Goal: Task Accomplishment & Management: Use online tool/utility

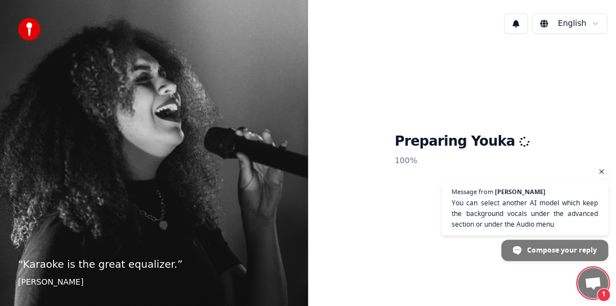
scroll to position [261, 0]
click at [591, 279] on span "Open chat" at bounding box center [593, 284] width 18 height 15
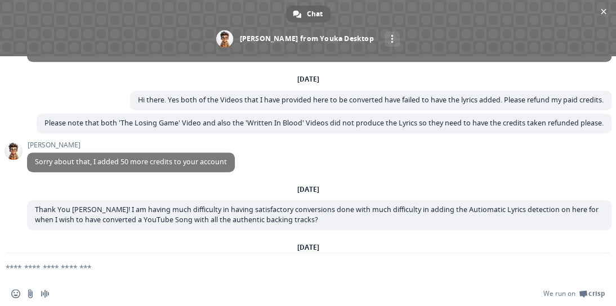
scroll to position [261, 0]
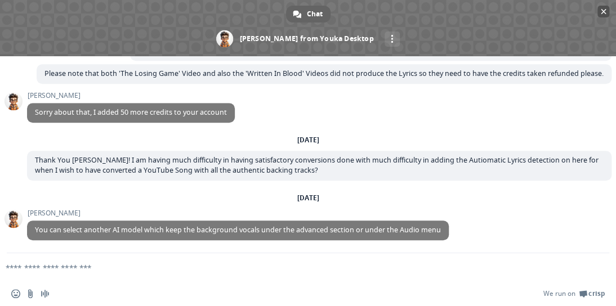
click at [601, 11] on span "Close chat" at bounding box center [604, 12] width 6 height 6
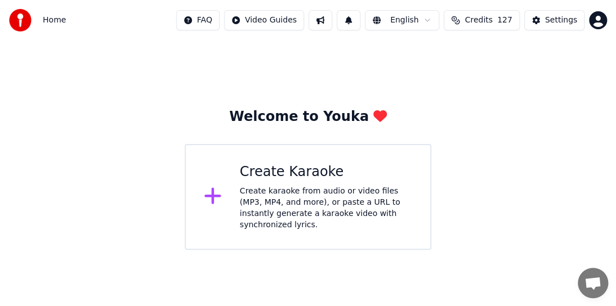
click at [484, 22] on span "Credits" at bounding box center [479, 20] width 28 height 11
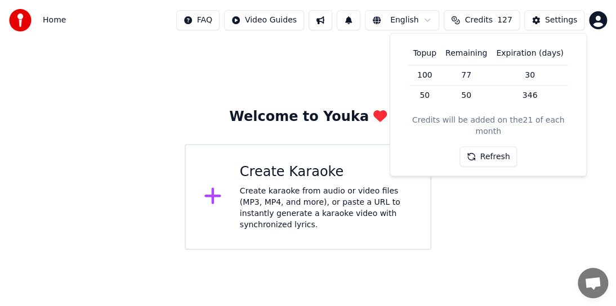
click at [50, 23] on span "Home" at bounding box center [54, 20] width 23 height 11
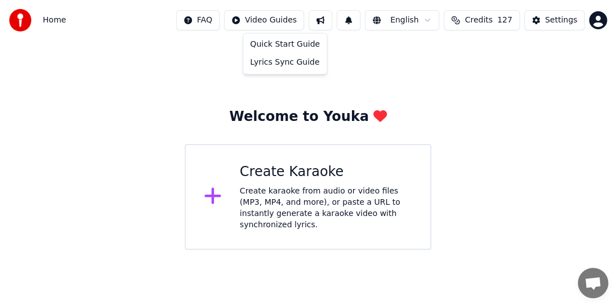
click at [304, 19] on html "Home FAQ Video Guides English Credits 127 Settings Welcome to Youka Create Kara…" at bounding box center [308, 125] width 616 height 250
click at [290, 65] on div "Lyrics Sync Guide" at bounding box center [285, 63] width 79 height 18
click at [288, 185] on div "Create Karaoke Create karaoke from audio or video files (MP3, MP4, and more), o…" at bounding box center [326, 197] width 172 height 68
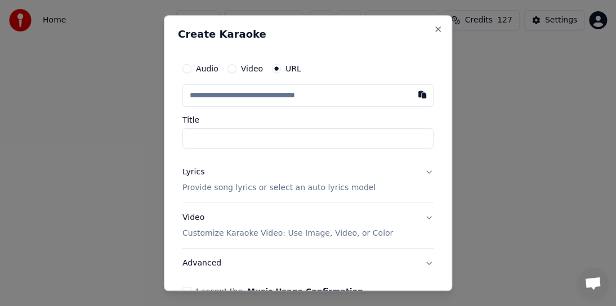
click at [289, 66] on label "URL" at bounding box center [294, 69] width 16 height 8
click at [281, 66] on button "URL" at bounding box center [276, 68] width 9 height 9
click at [220, 97] on input "text" at bounding box center [307, 95] width 251 height 23
click at [414, 92] on button "button" at bounding box center [422, 94] width 23 height 20
type input "**********"
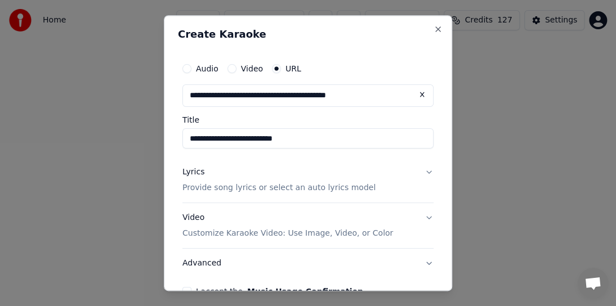
type input "**********"
click at [418, 173] on button "Lyrics Provide song lyrics or select an auto lyrics model" at bounding box center [307, 180] width 251 height 45
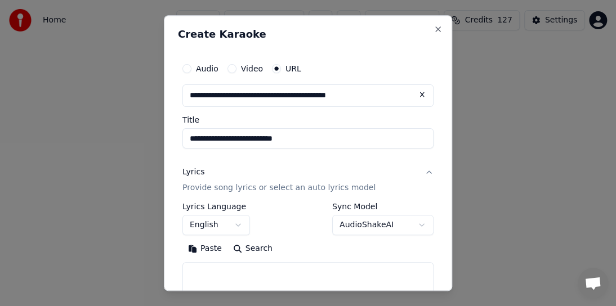
click at [363, 221] on body "Home FAQ Video Guides English Credits 127 Settings Welcome to Youka Create Kara…" at bounding box center [308, 125] width 616 height 250
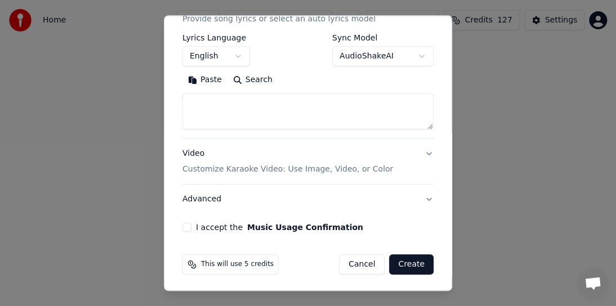
scroll to position [171, 0]
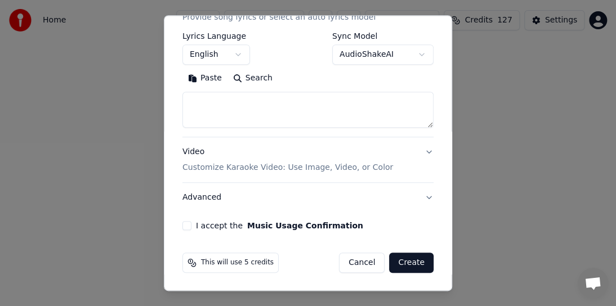
click at [412, 258] on button "Create" at bounding box center [411, 263] width 44 height 20
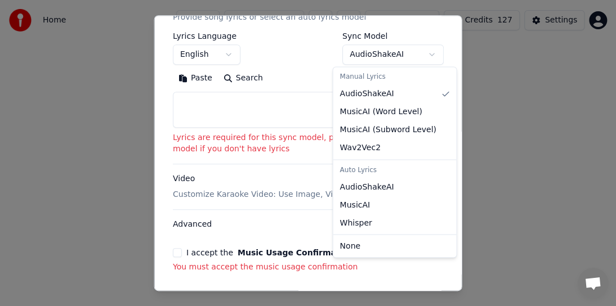
click at [417, 51] on body "Home FAQ Video Guides English Credits 127 Settings Welcome to Youka Create Kara…" at bounding box center [308, 125] width 616 height 250
select select "**********"
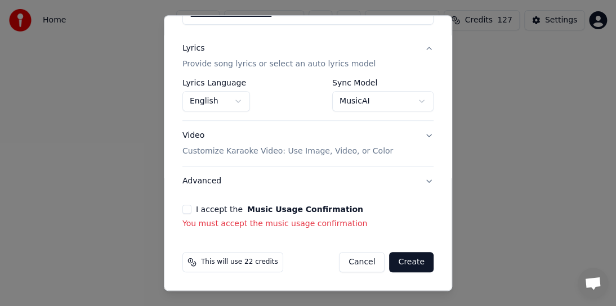
scroll to position [123, 0]
click at [190, 212] on button "I accept the Music Usage Confirmation" at bounding box center [186, 210] width 9 height 9
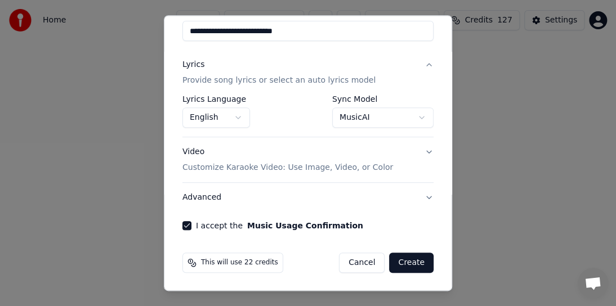
click at [408, 260] on button "Create" at bounding box center [411, 263] width 44 height 20
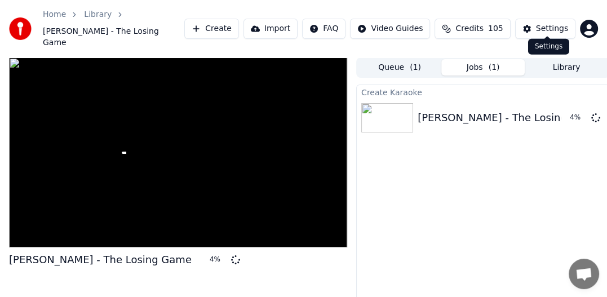
click at [559, 23] on div "Settings" at bounding box center [552, 28] width 32 height 11
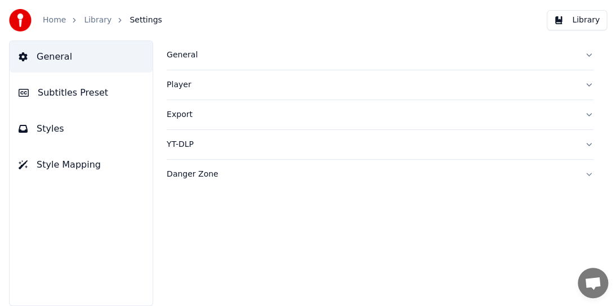
click at [55, 128] on span "Styles" at bounding box center [51, 129] width 28 height 14
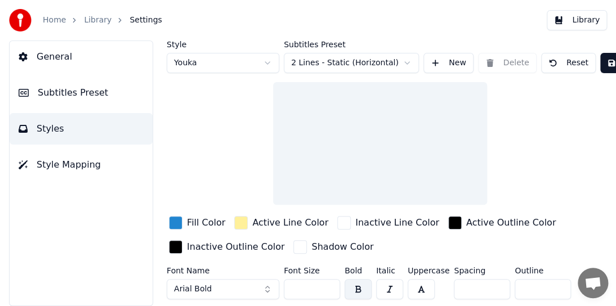
scroll to position [47, 0]
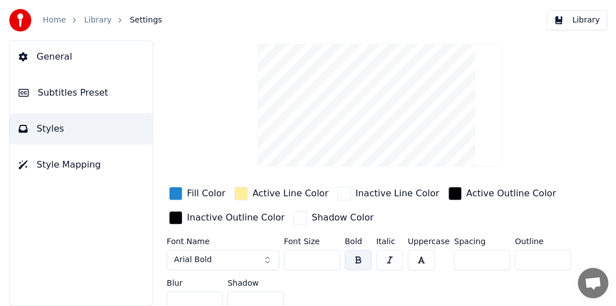
click at [55, 53] on span "General" at bounding box center [54, 57] width 35 height 14
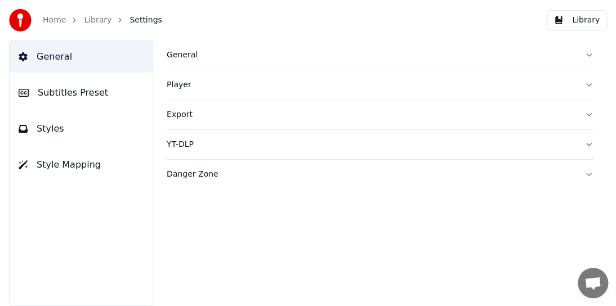
scroll to position [0, 0]
click at [50, 95] on span "Subtitles Preset" at bounding box center [73, 93] width 70 height 14
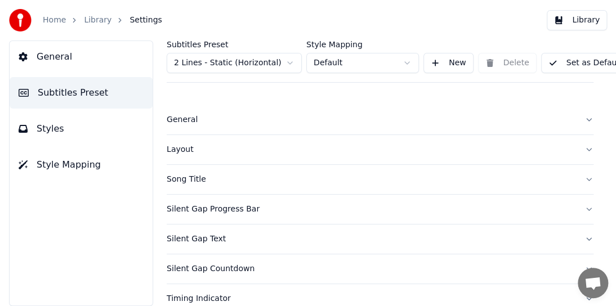
click at [50, 164] on span "Style Mapping" at bounding box center [69, 165] width 64 height 14
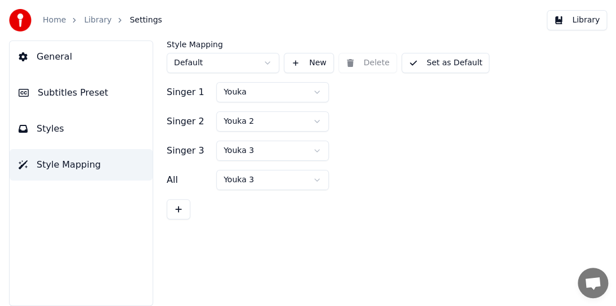
click at [324, 63] on button "New" at bounding box center [309, 63] width 50 height 20
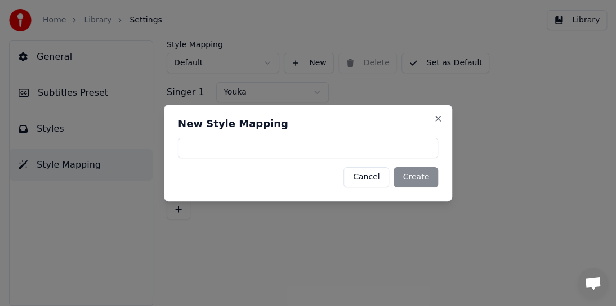
click at [355, 176] on button "Cancel" at bounding box center [367, 177] width 46 height 20
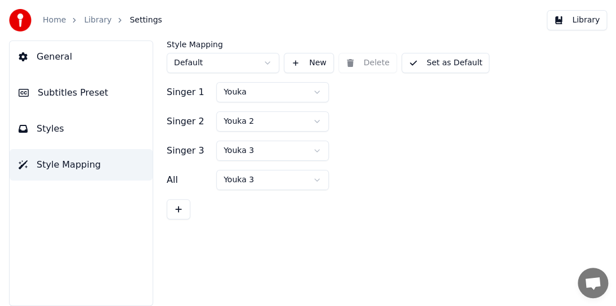
click at [404, 63] on button "Set as Default" at bounding box center [446, 63] width 88 height 20
click at [409, 63] on button "Done" at bounding box center [429, 63] width 54 height 20
click at [428, 63] on button "Set as Default" at bounding box center [446, 63] width 88 height 20
click at [428, 63] on button "Done" at bounding box center [429, 63] width 54 height 20
click at [266, 65] on html "Home Library Settings Library General Subtitles Preset Styles Style Mapping Sty…" at bounding box center [308, 153] width 616 height 306
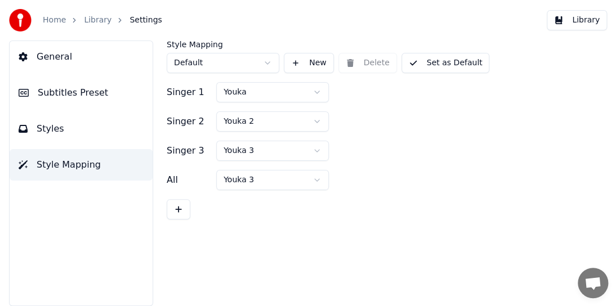
click at [266, 65] on html "Home Library Settings Library General Subtitles Preset Styles Style Mapping Sty…" at bounding box center [308, 153] width 616 height 306
click at [179, 205] on button at bounding box center [179, 209] width 24 height 20
click at [184, 123] on div "Singer 2" at bounding box center [189, 122] width 45 height 14
click at [246, 126] on html "Home Library Settings Library General Subtitles Preset Styles Style Mapping Sty…" at bounding box center [308, 153] width 616 height 306
click at [320, 122] on html "Home Library Settings Library General Subtitles Preset Styles Style Mapping Sty…" at bounding box center [308, 153] width 616 height 306
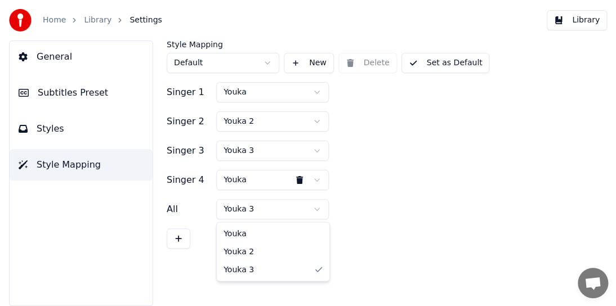
click at [319, 209] on html "Home Library Settings Library General Subtitles Preset Styles Style Mapping Sty…" at bounding box center [308, 153] width 616 height 306
click at [439, 152] on html "Home Library Settings Library General Subtitles Preset Styles Style Mapping Sty…" at bounding box center [308, 153] width 616 height 306
click at [70, 90] on span "Subtitles Preset" at bounding box center [73, 93] width 70 height 14
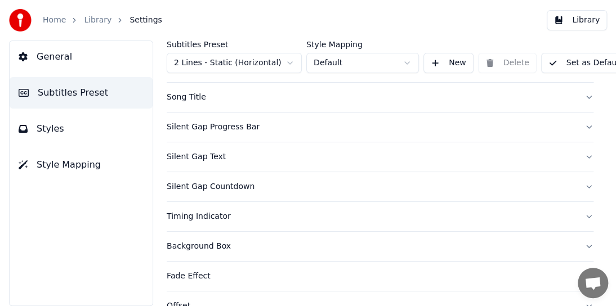
scroll to position [169, 0]
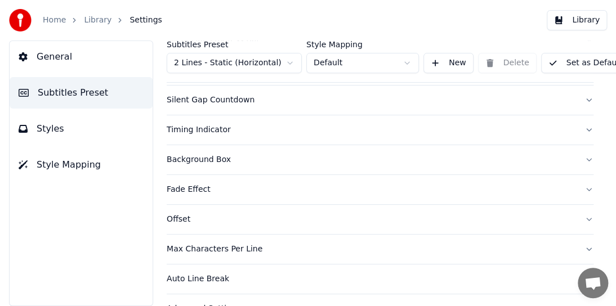
click at [44, 56] on span "General" at bounding box center [54, 57] width 35 height 14
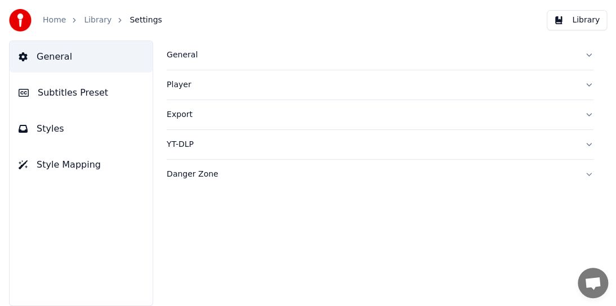
scroll to position [0, 0]
click at [182, 85] on div "Player" at bounding box center [371, 84] width 409 height 11
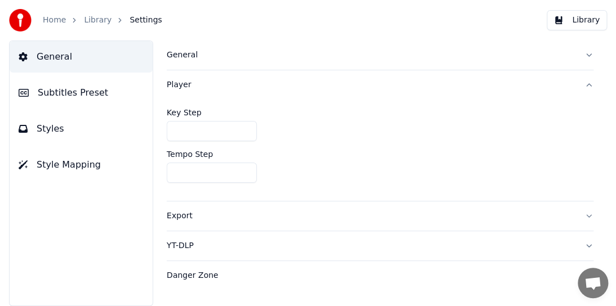
click at [387, 240] on div "YT-DLP" at bounding box center [371, 245] width 409 height 11
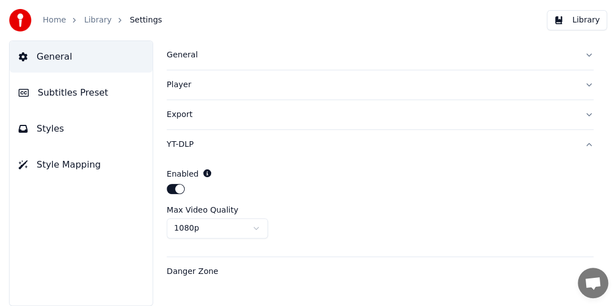
click at [50, 189] on div "General Subtitles Preset Styles Style Mapping" at bounding box center [81, 174] width 144 height 266
click at [48, 132] on span "Styles" at bounding box center [51, 129] width 28 height 14
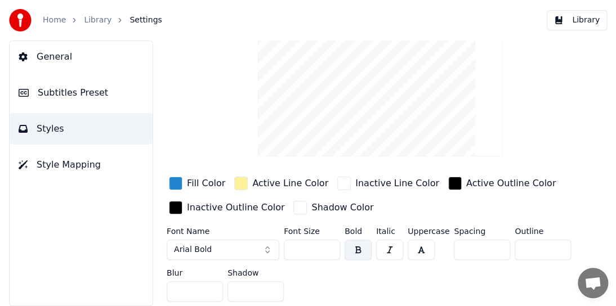
scroll to position [65, 0]
click at [581, 18] on button "Library" at bounding box center [577, 20] width 60 height 20
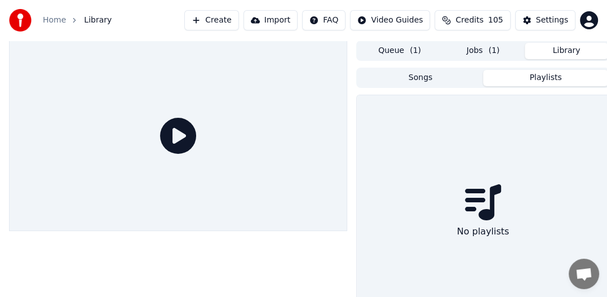
click at [545, 79] on button "Playlists" at bounding box center [545, 78] width 125 height 16
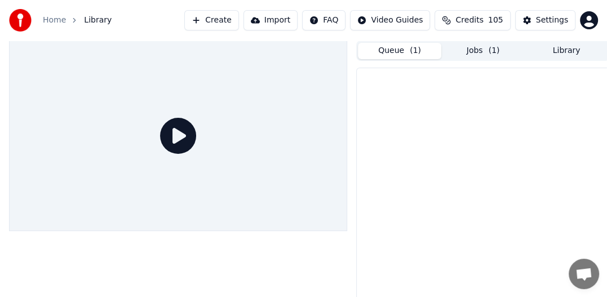
click at [399, 50] on button "Queue ( 1 )" at bounding box center [399, 51] width 83 height 16
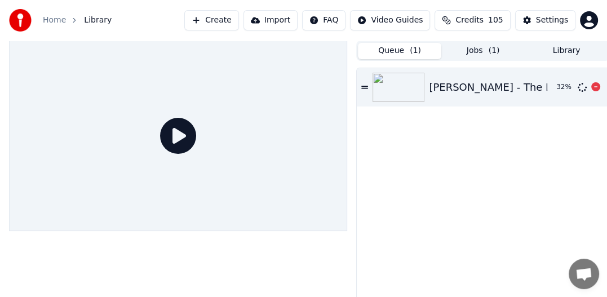
click at [365, 88] on icon at bounding box center [364, 87] width 7 height 8
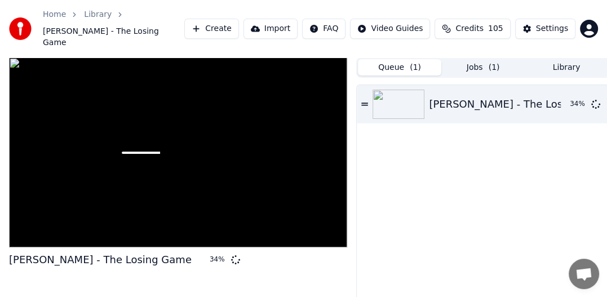
click at [285, 22] on button "Import" at bounding box center [270, 29] width 54 height 20
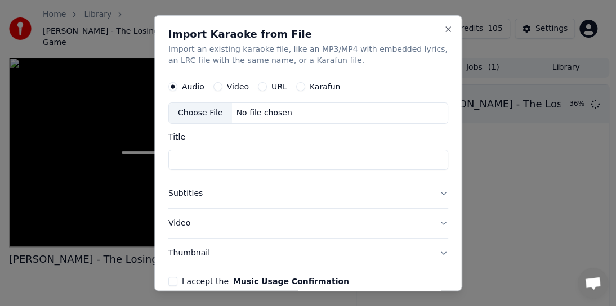
click at [237, 90] on label "Video" at bounding box center [237, 87] width 22 height 8
click at [222, 90] on button "Video" at bounding box center [217, 86] width 9 height 9
click at [191, 255] on button "Thumbnail" at bounding box center [308, 253] width 280 height 29
click at [233, 280] on label "Image" at bounding box center [234, 279] width 25 height 8
click at [218, 280] on button "Image" at bounding box center [213, 279] width 9 height 9
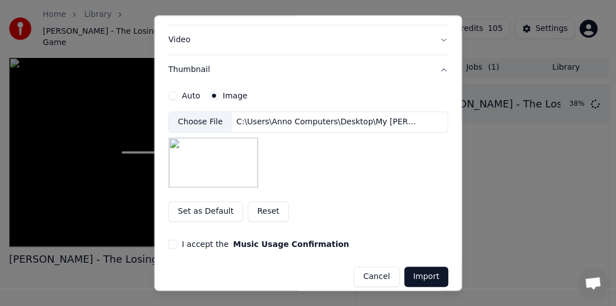
scroll to position [193, 0]
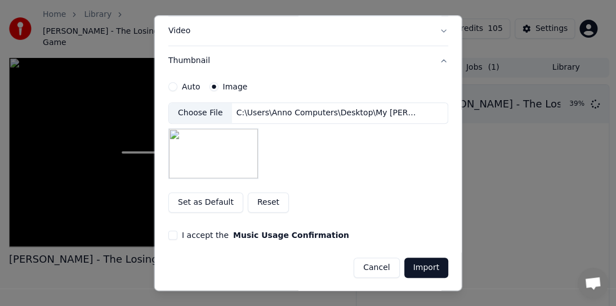
click at [255, 200] on button "Reset" at bounding box center [267, 203] width 41 height 20
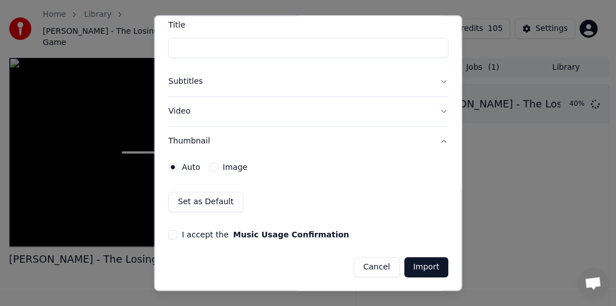
click at [237, 164] on label "Image" at bounding box center [234, 167] width 25 height 8
click at [218, 164] on button "Image" at bounding box center [213, 167] width 9 height 9
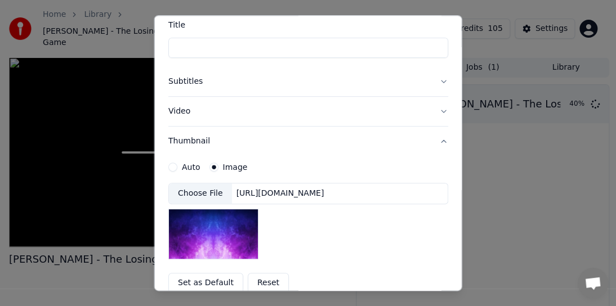
click at [214, 191] on div "Choose File" at bounding box center [200, 194] width 63 height 20
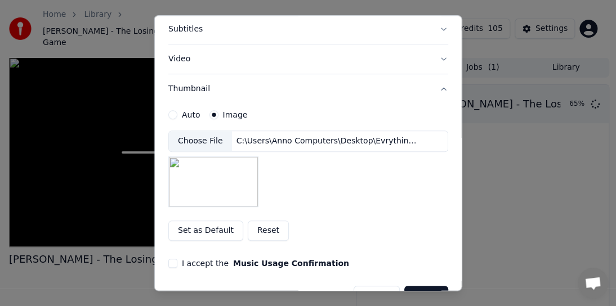
scroll to position [193, 0]
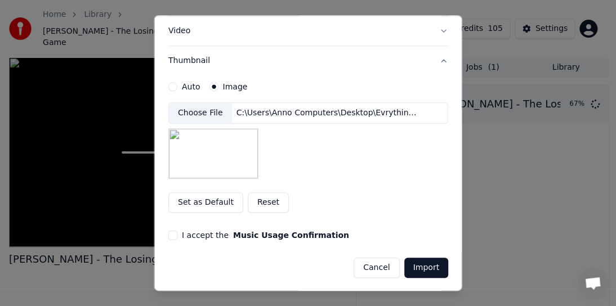
click at [176, 236] on button "I accept the Music Usage Confirmation" at bounding box center [172, 235] width 9 height 9
click at [422, 262] on button "Import" at bounding box center [426, 268] width 44 height 20
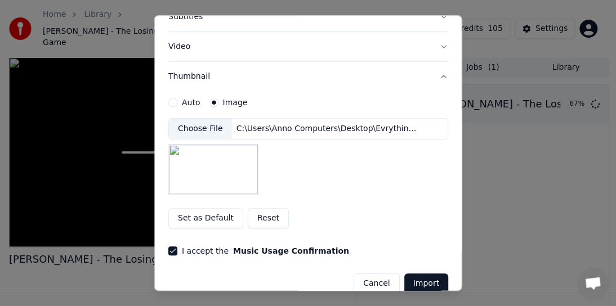
scroll to position [208, 0]
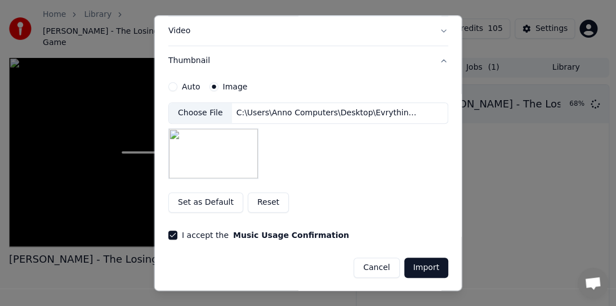
click at [213, 203] on button "Set as Default" at bounding box center [205, 203] width 75 height 20
click at [407, 266] on button "Import" at bounding box center [426, 268] width 44 height 20
click at [413, 268] on button "Import" at bounding box center [426, 268] width 44 height 20
click at [433, 142] on div "Choose File C:\Users\Anno Computers\Desktop\Evrything Folder\channels4_profile.…" at bounding box center [308, 140] width 280 height 77
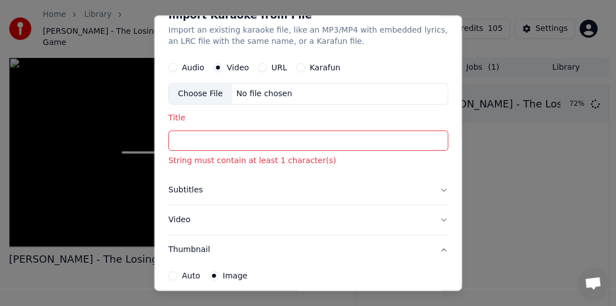
scroll to position [0, 0]
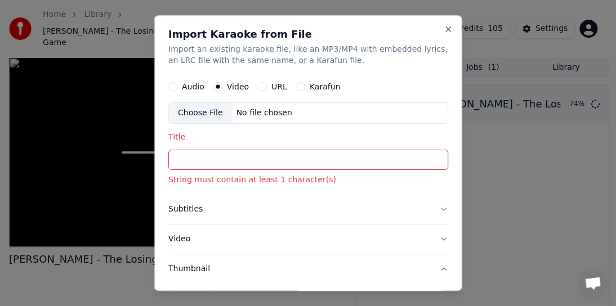
click at [175, 155] on input "Title" at bounding box center [308, 160] width 280 height 20
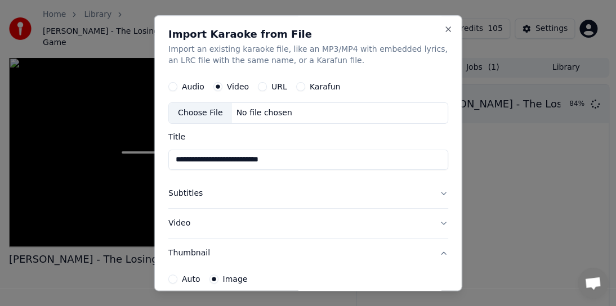
type input "**********"
click at [202, 196] on button "Subtitles" at bounding box center [308, 193] width 280 height 29
click at [223, 219] on label "SRT" at bounding box center [226, 220] width 15 height 8
click at [215, 219] on button "SRT" at bounding box center [210, 219] width 9 height 9
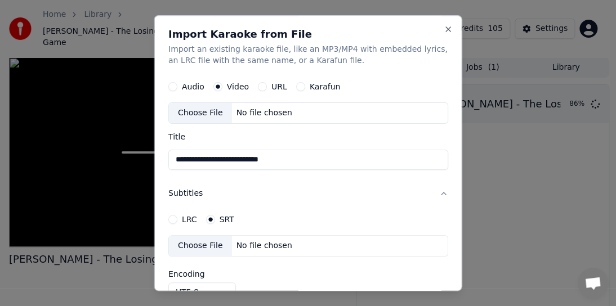
click at [184, 217] on label "LRC" at bounding box center [189, 220] width 15 height 8
click at [177, 217] on button "LRC" at bounding box center [172, 219] width 9 height 9
click at [431, 195] on button "Subtitles" at bounding box center [308, 193] width 280 height 29
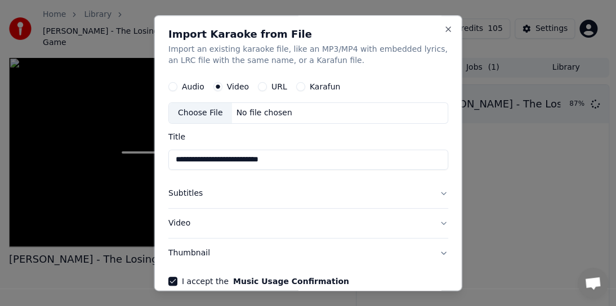
click at [182, 221] on button "Video" at bounding box center [308, 223] width 280 height 29
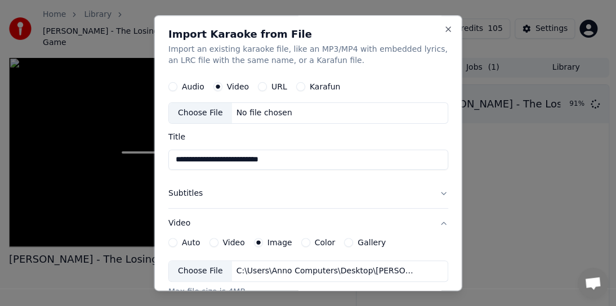
click at [186, 244] on label "Auto" at bounding box center [191, 243] width 19 height 8
click at [177, 244] on button "Auto" at bounding box center [172, 242] width 9 height 9
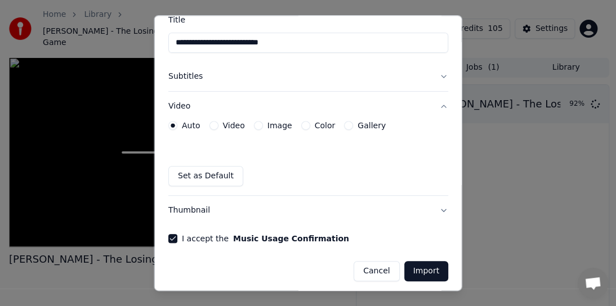
scroll to position [121, 0]
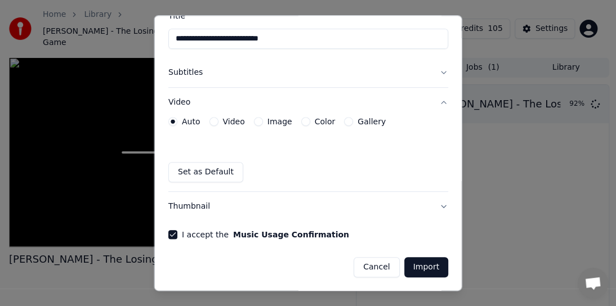
click at [429, 268] on button "Import" at bounding box center [426, 267] width 44 height 20
click at [417, 268] on button "Import" at bounding box center [426, 267] width 44 height 20
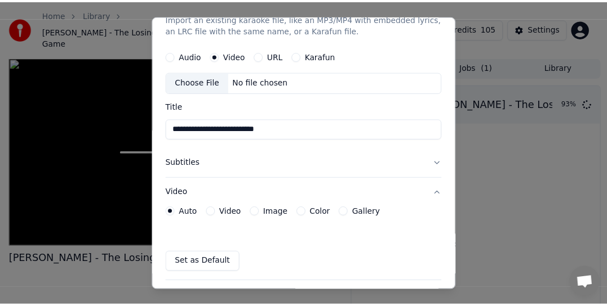
scroll to position [0, 0]
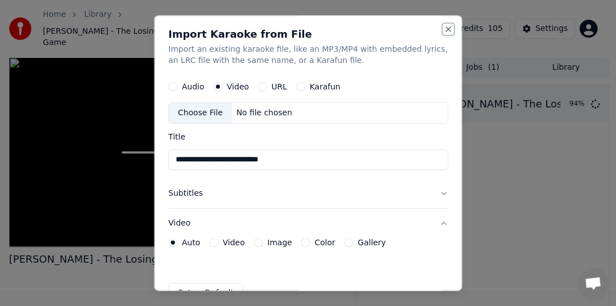
click at [444, 32] on button "Close" at bounding box center [448, 29] width 9 height 9
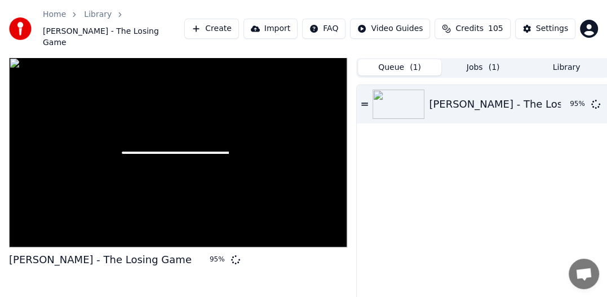
click at [228, 152] on div at bounding box center [178, 152] width 338 height 190
click at [386, 211] on div "[PERSON_NAME] - The Losing Game 99 %" at bounding box center [482, 210] width 252 height 251
click at [475, 59] on button "Jobs ( 1 )" at bounding box center [482, 67] width 83 height 16
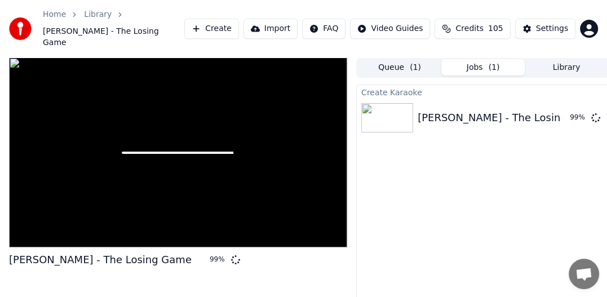
click at [385, 59] on button "Queue ( 1 )" at bounding box center [399, 67] width 83 height 16
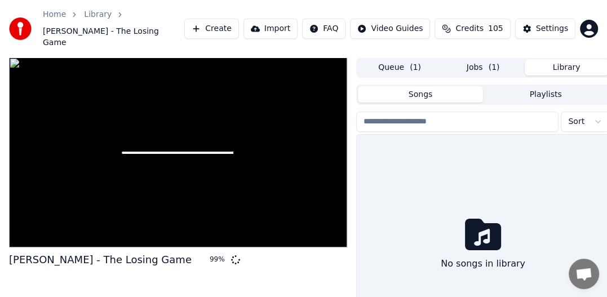
click at [569, 59] on button "Library" at bounding box center [565, 67] width 83 height 16
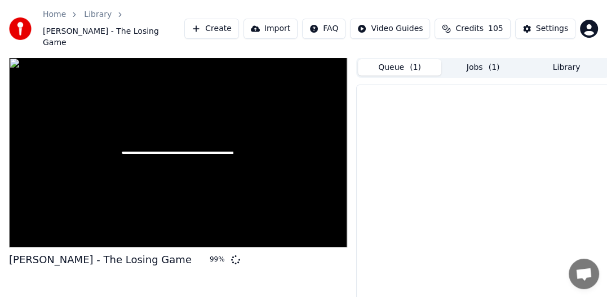
click at [411, 62] on span "( 1 )" at bounding box center [414, 67] width 11 height 11
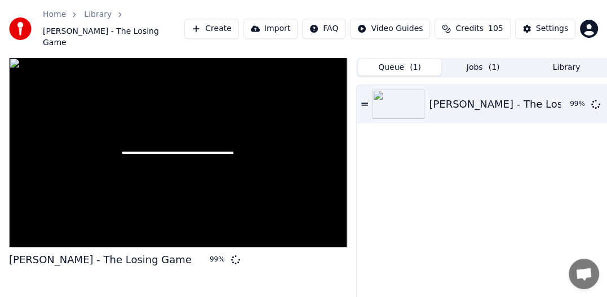
click at [59, 14] on link "Home" at bounding box center [54, 14] width 23 height 11
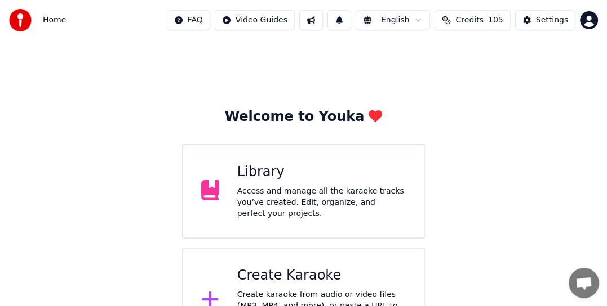
click at [274, 283] on div "Create Karaoke Create karaoke from audio or video files (MP3, MP4, and more), o…" at bounding box center [321, 301] width 168 height 68
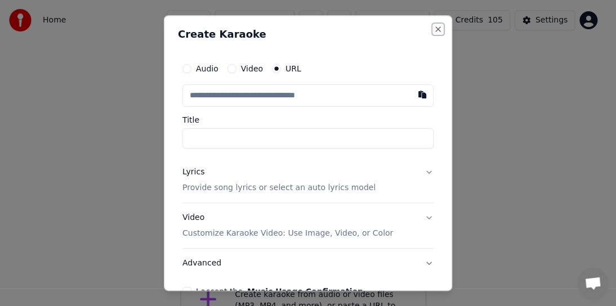
click at [434, 30] on button "Close" at bounding box center [438, 29] width 9 height 9
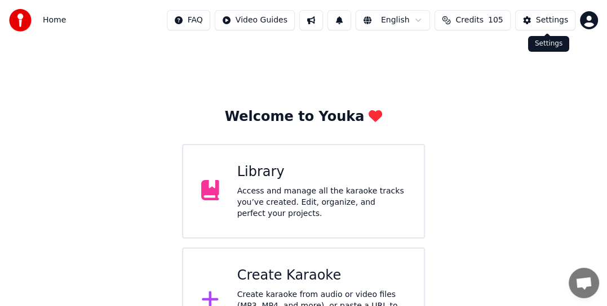
click at [551, 23] on div "Settings" at bounding box center [552, 20] width 32 height 11
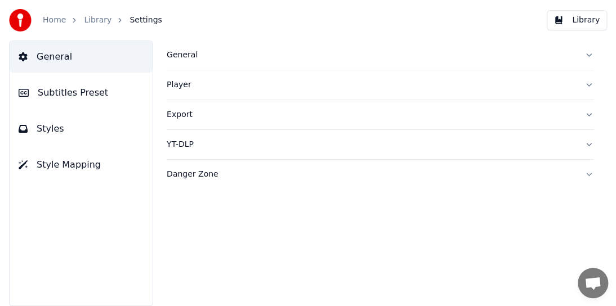
click at [54, 18] on link "Home" at bounding box center [54, 20] width 23 height 11
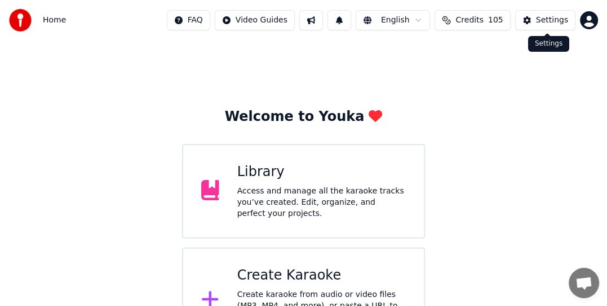
click at [533, 16] on button "Settings" at bounding box center [545, 20] width 60 height 20
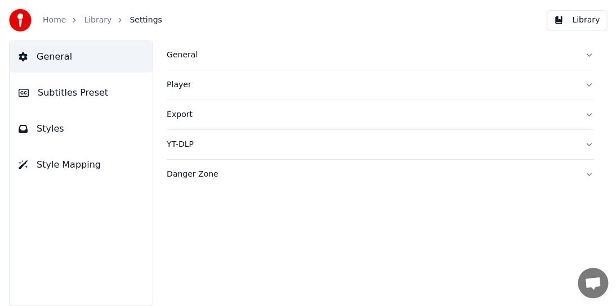
click at [56, 56] on span "General" at bounding box center [54, 57] width 35 height 14
click at [191, 56] on div "General" at bounding box center [371, 55] width 409 height 11
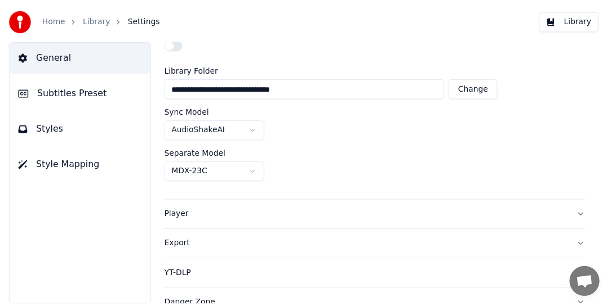
scroll to position [63, 0]
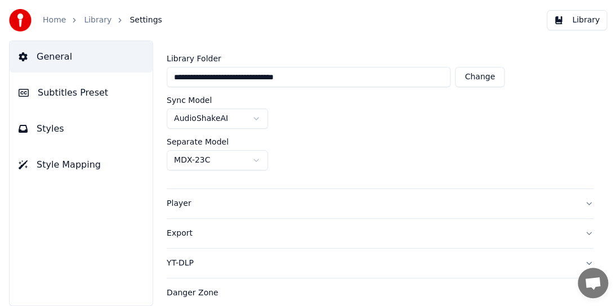
click at [49, 22] on link "Home" at bounding box center [54, 20] width 23 height 11
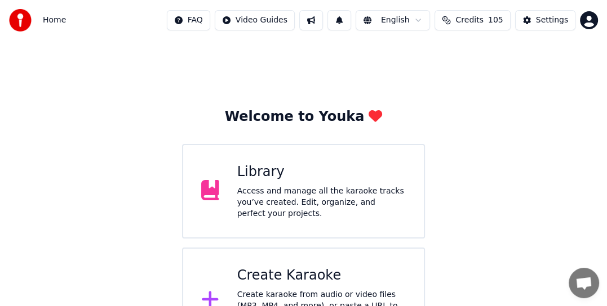
scroll to position [42, 0]
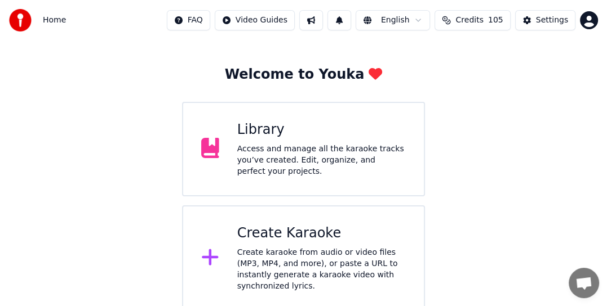
click at [592, 20] on html "Home FAQ Video Guides English Credits 105 Settings Welcome to Youka Library Acc…" at bounding box center [303, 135] width 607 height 354
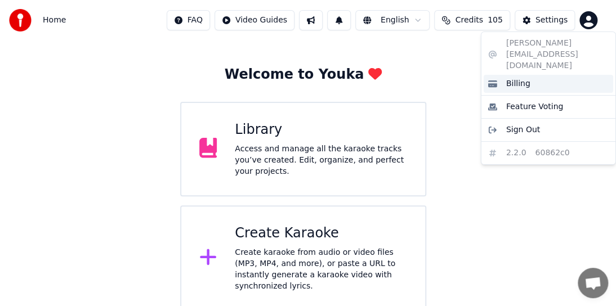
click at [521, 78] on span "Billing" at bounding box center [518, 83] width 24 height 11
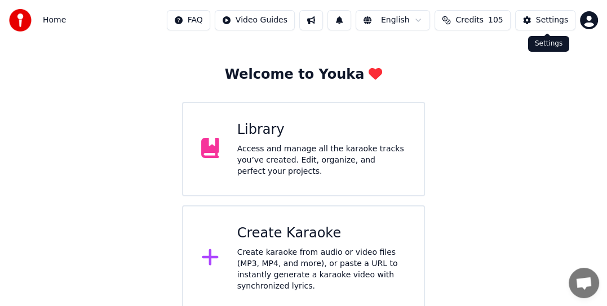
click at [538, 20] on div "Settings" at bounding box center [552, 20] width 32 height 11
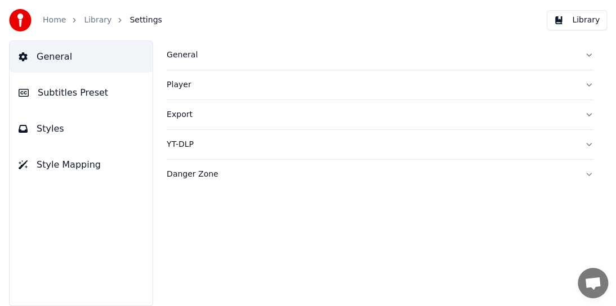
click at [50, 21] on link "Home" at bounding box center [54, 20] width 23 height 11
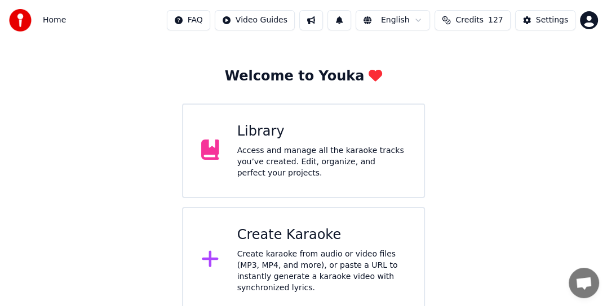
scroll to position [42, 0]
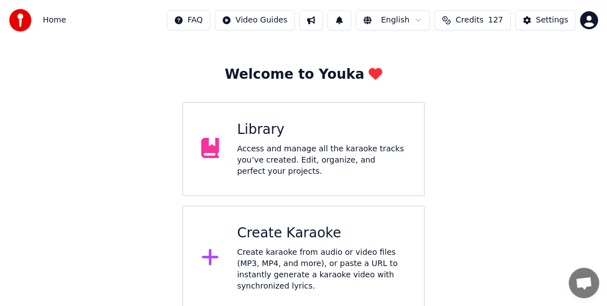
click at [262, 160] on div "Access and manage all the karaoke tracks you’ve created. Edit, organize, and pe…" at bounding box center [321, 161] width 168 height 34
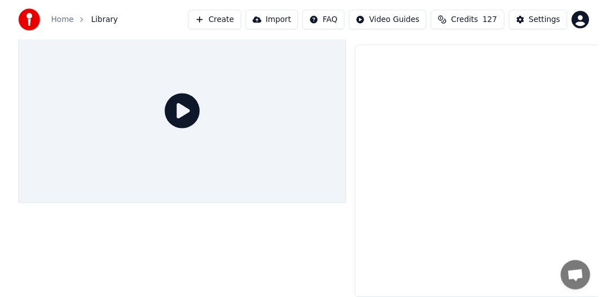
scroll to position [31, 0]
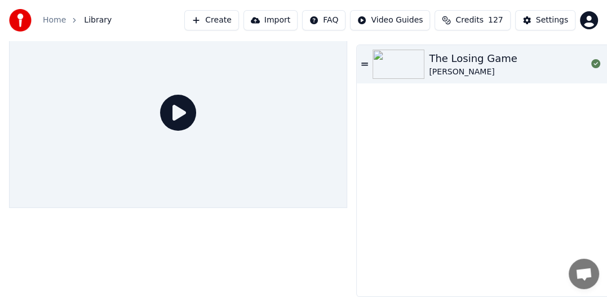
click at [471, 51] on div "The Losing Game" at bounding box center [473, 59] width 88 height 16
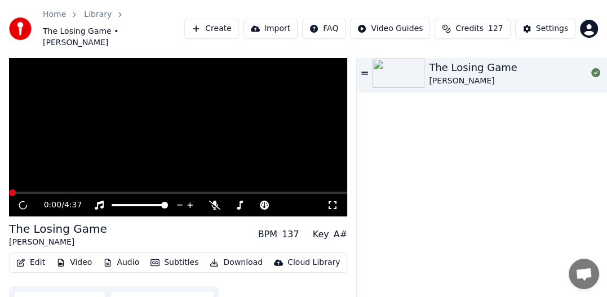
click at [471, 60] on div "The Losing Game" at bounding box center [473, 68] width 88 height 16
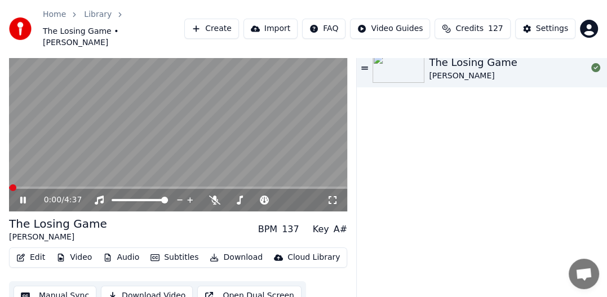
click at [196, 144] on video at bounding box center [178, 116] width 338 height 190
click at [23, 196] on icon at bounding box center [23, 200] width 7 height 8
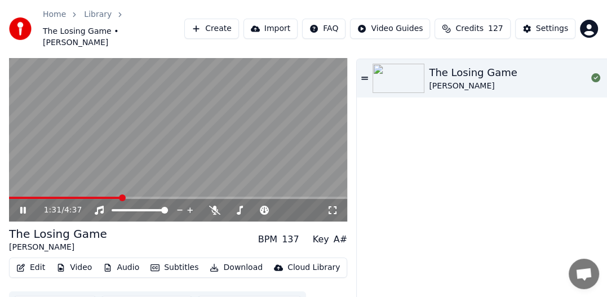
scroll to position [38, 0]
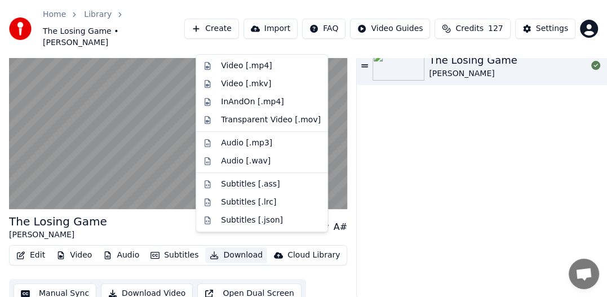
click at [226, 247] on button "Download" at bounding box center [236, 255] width 62 height 16
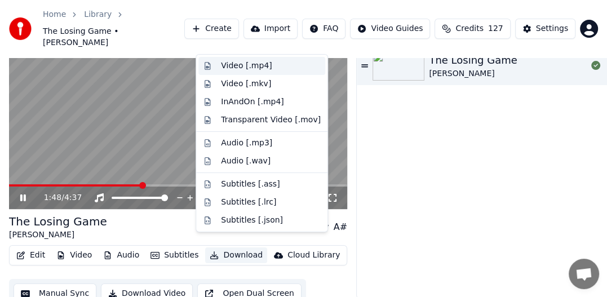
click at [249, 63] on div "Video [.mp4]" at bounding box center [246, 65] width 51 height 11
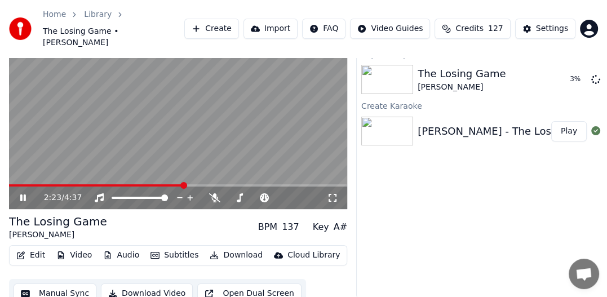
click at [184, 182] on span at bounding box center [183, 185] width 7 height 7
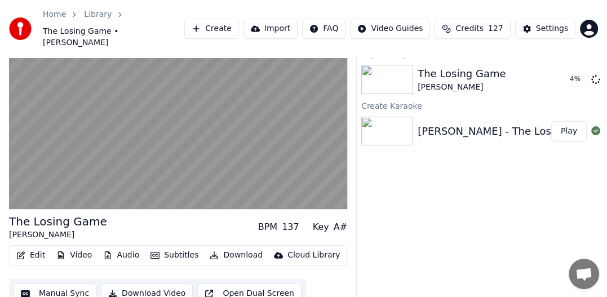
click at [390, 123] on img at bounding box center [387, 131] width 52 height 29
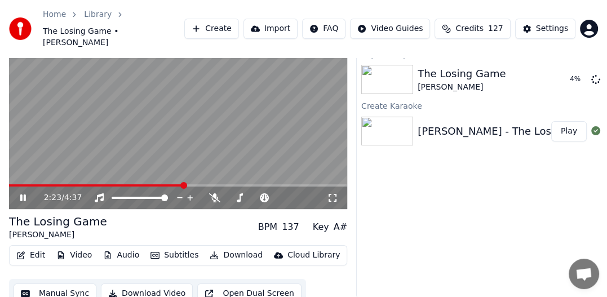
click at [23, 193] on icon at bounding box center [31, 197] width 26 height 9
click at [9, 182] on span at bounding box center [12, 185] width 7 height 7
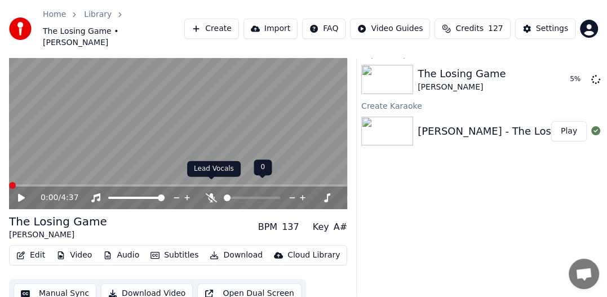
click at [210, 193] on icon at bounding box center [211, 197] width 11 height 9
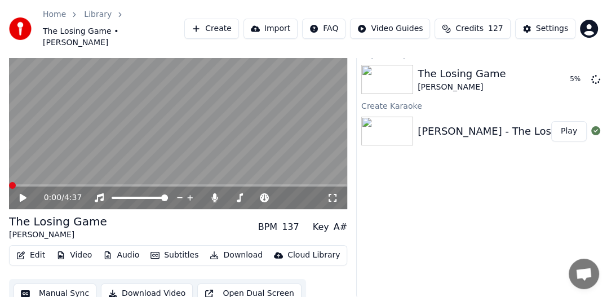
click at [20, 194] on icon at bounding box center [23, 198] width 7 height 8
click at [235, 193] on icon at bounding box center [235, 197] width 6 height 9
click at [234, 193] on icon at bounding box center [235, 197] width 6 height 9
click at [211, 193] on icon at bounding box center [210, 197] width 6 height 9
click at [9, 182] on span at bounding box center [12, 185] width 7 height 7
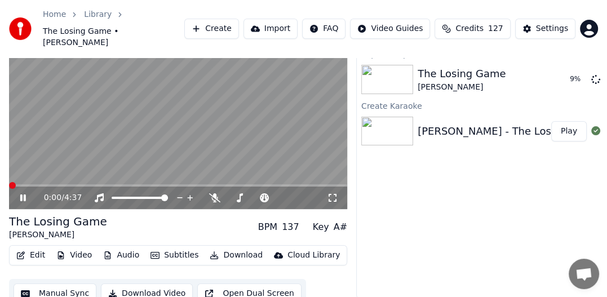
click at [27, 193] on icon at bounding box center [31, 197] width 26 height 9
click at [21, 193] on icon at bounding box center [31, 197] width 26 height 9
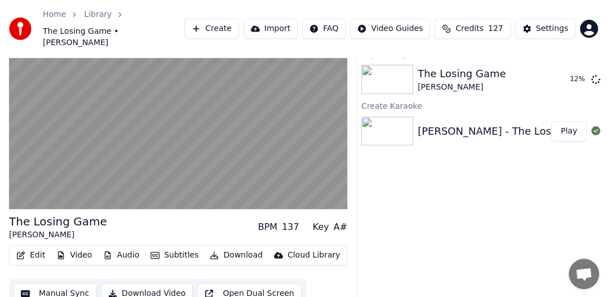
click at [570, 121] on button "Play" at bounding box center [568, 131] width 35 height 20
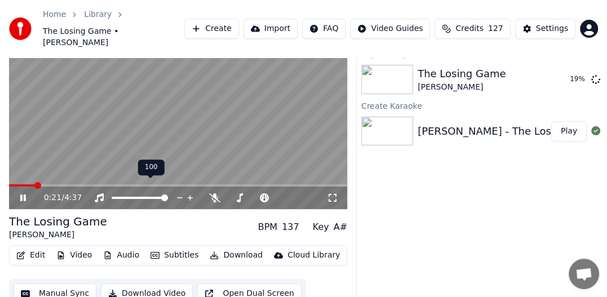
click at [168, 194] on span at bounding box center [164, 197] width 7 height 7
click at [205, 173] on div "0:21 / 4:37" at bounding box center [178, 114] width 338 height 190
click at [9, 182] on span at bounding box center [12, 185] width 7 height 7
click at [23, 194] on icon at bounding box center [23, 198] width 7 height 8
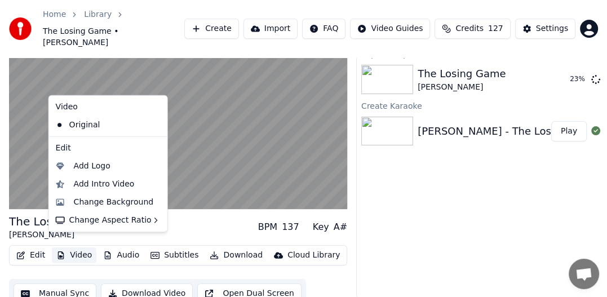
click at [63, 251] on icon "button" at bounding box center [60, 255] width 9 height 8
click at [108, 199] on div "Change Background" at bounding box center [114, 202] width 80 height 11
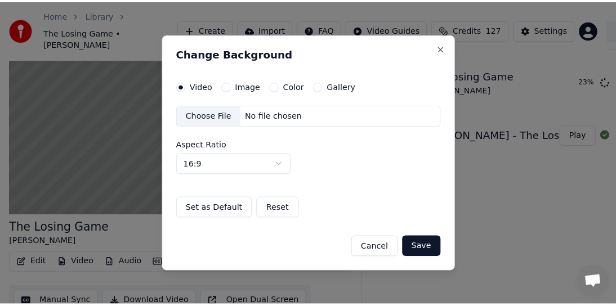
scroll to position [29, 0]
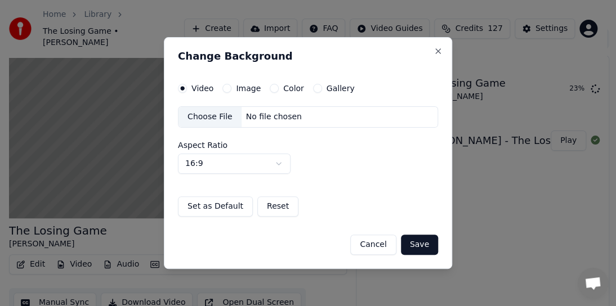
click at [215, 117] on div "Choose File" at bounding box center [210, 117] width 63 height 20
click at [213, 206] on button "Set as Default" at bounding box center [215, 207] width 75 height 20
click at [420, 243] on button "Save" at bounding box center [419, 245] width 37 height 20
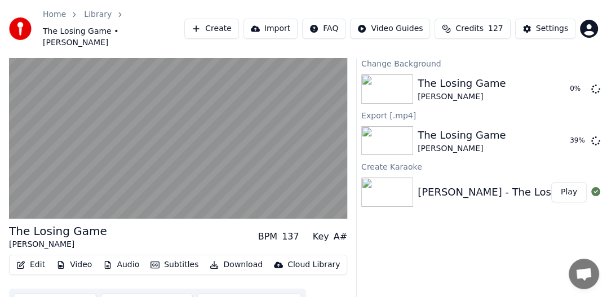
click at [123, 257] on button "Audio" at bounding box center [121, 265] width 45 height 16
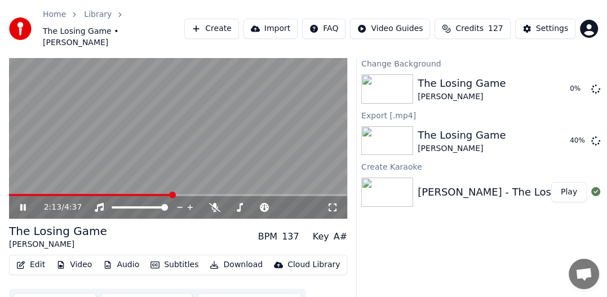
click at [315, 160] on video at bounding box center [178, 124] width 338 height 190
click at [347, 191] on span at bounding box center [343, 194] width 7 height 7
click at [20, 203] on icon at bounding box center [23, 207] width 7 height 8
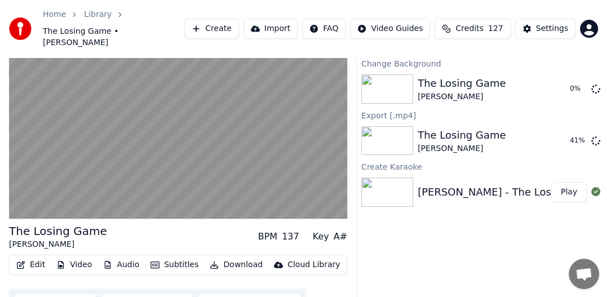
click at [505, 184] on div "[PERSON_NAME] - The Losing Game" at bounding box center [508, 192] width 182 height 16
click at [596, 187] on icon at bounding box center [595, 191] width 9 height 9
click at [594, 187] on icon at bounding box center [595, 191] width 9 height 9
click at [567, 182] on button "Play" at bounding box center [568, 192] width 35 height 20
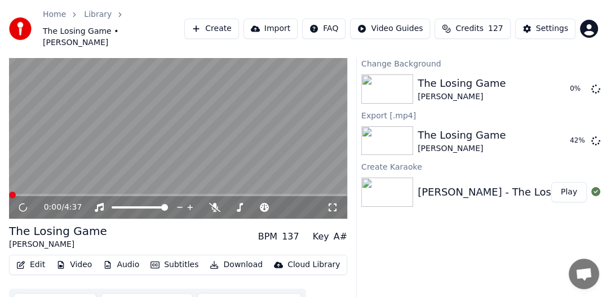
click at [86, 257] on button "Video" at bounding box center [74, 265] width 44 height 16
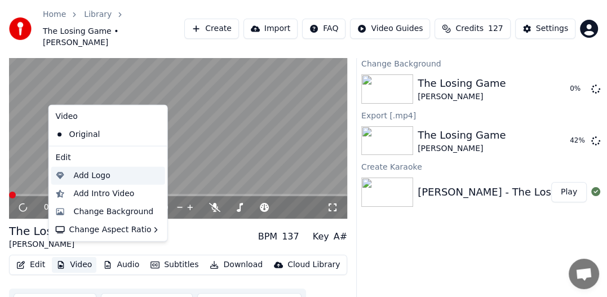
click at [77, 173] on div "Add Logo" at bounding box center [92, 175] width 37 height 11
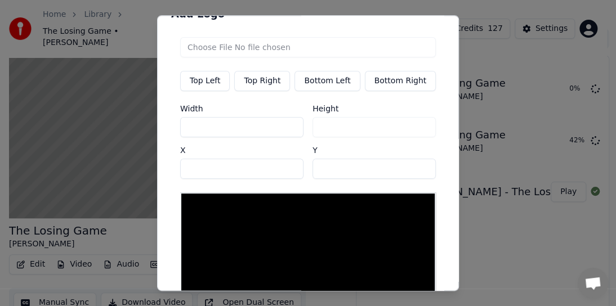
scroll to position [7, 0]
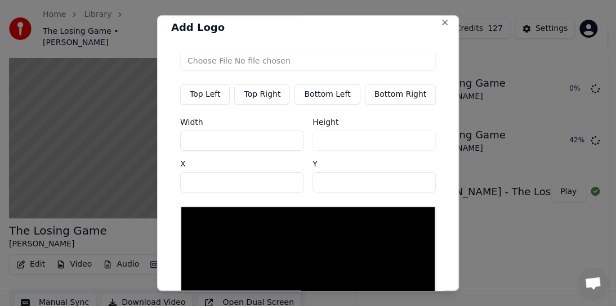
click at [231, 59] on input "file" at bounding box center [308, 61] width 256 height 20
type input "**********"
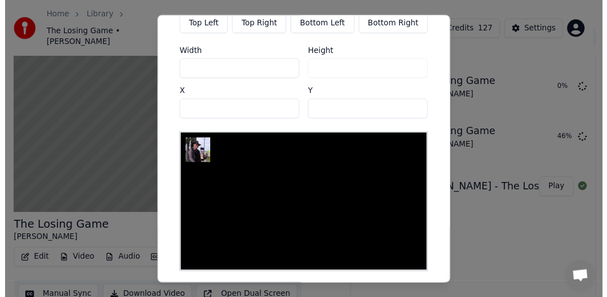
scroll to position [119, 0]
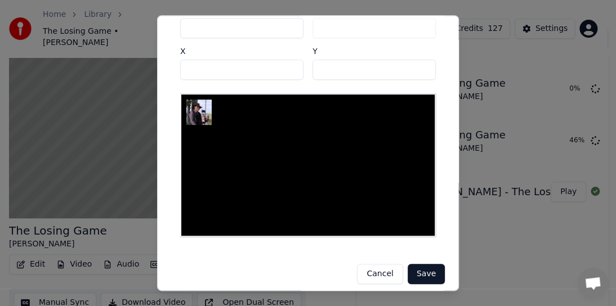
click at [412, 268] on button "Save" at bounding box center [426, 275] width 37 height 20
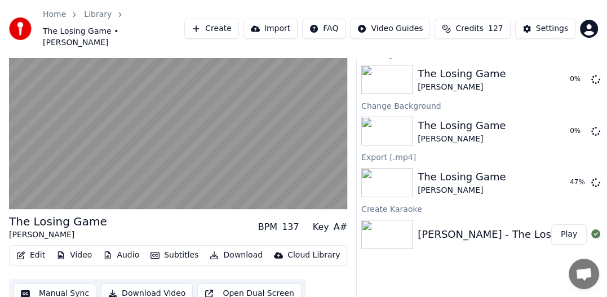
scroll to position [0, 0]
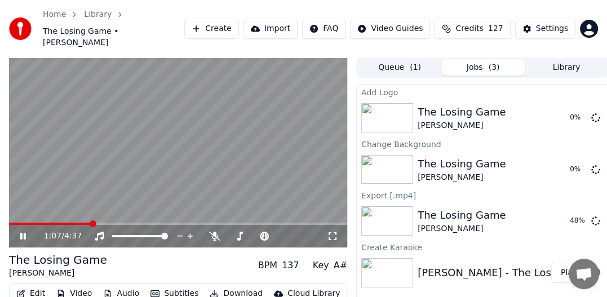
click at [481, 59] on button "Jobs ( 3 )" at bounding box center [482, 67] width 83 height 16
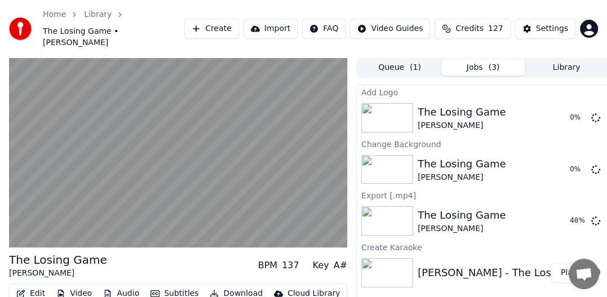
click at [443, 265] on div "[PERSON_NAME] - The Losing Game" at bounding box center [508, 273] width 182 height 16
click at [597, 268] on icon at bounding box center [595, 272] width 9 height 9
click at [509, 265] on div "[PERSON_NAME] - The Losing Game" at bounding box center [508, 273] width 182 height 16
click at [469, 265] on div "[PERSON_NAME] - The Losing Game" at bounding box center [508, 273] width 182 height 16
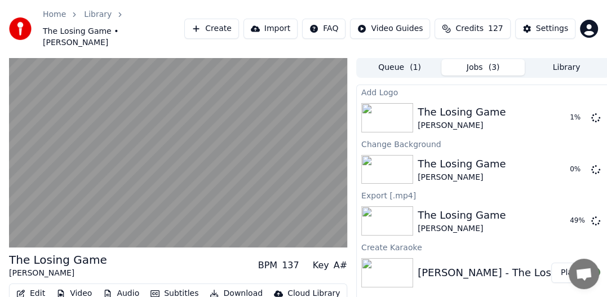
click at [458, 265] on div "[PERSON_NAME] - The Losing Game" at bounding box center [508, 273] width 182 height 16
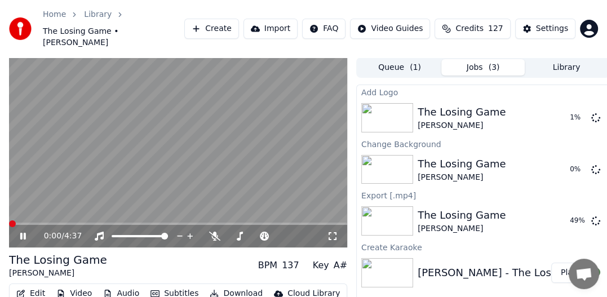
click at [9, 220] on span at bounding box center [12, 223] width 7 height 7
click at [23, 231] on icon at bounding box center [31, 235] width 26 height 9
click at [9, 220] on span at bounding box center [12, 223] width 7 height 7
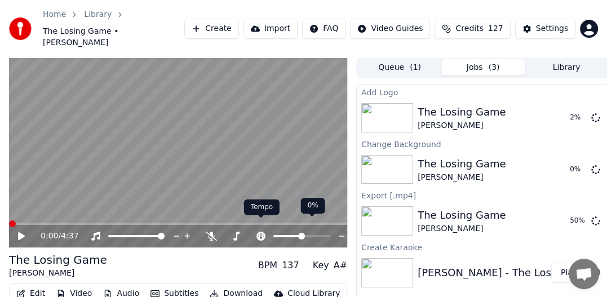
click at [263, 231] on icon at bounding box center [260, 235] width 11 height 9
click at [329, 233] on span at bounding box center [326, 236] width 7 height 7
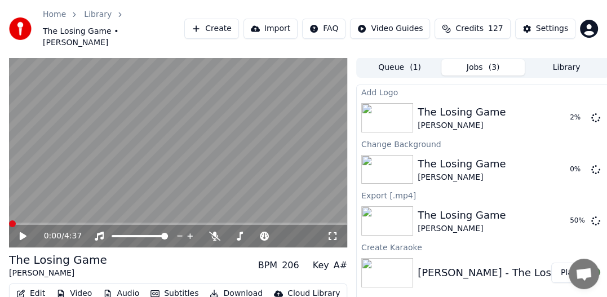
click at [20, 232] on icon at bounding box center [23, 236] width 7 height 8
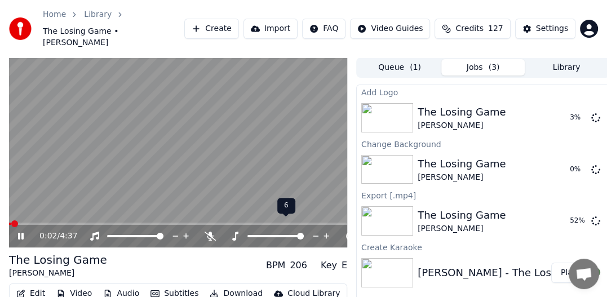
click at [304, 233] on span at bounding box center [300, 236] width 7 height 7
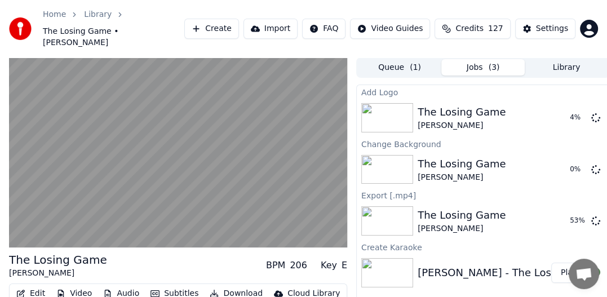
click at [122, 286] on button "Audio" at bounding box center [121, 294] width 45 height 16
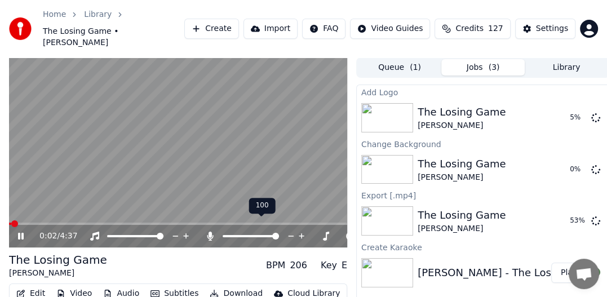
click at [279, 234] on span at bounding box center [275, 236] width 7 height 7
click at [272, 233] on span at bounding box center [275, 236] width 7 height 7
click at [223, 233] on span at bounding box center [226, 236] width 7 height 7
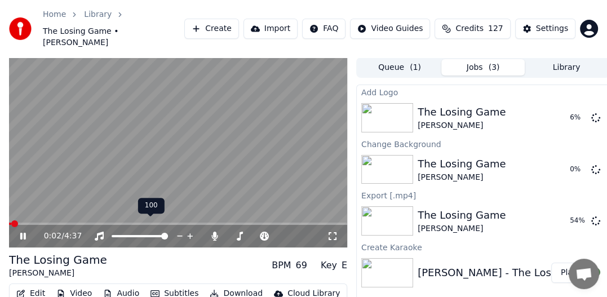
click at [168, 233] on span at bounding box center [164, 236] width 7 height 7
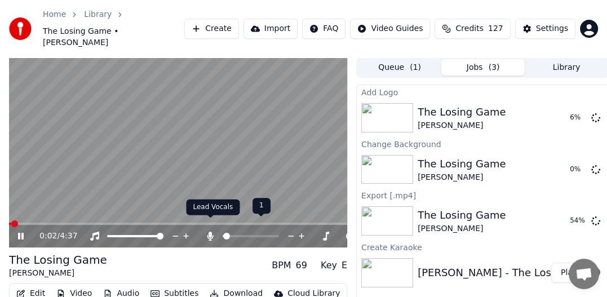
click at [209, 231] on icon at bounding box center [210, 235] width 6 height 9
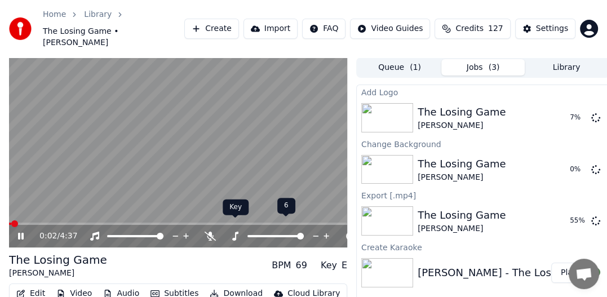
click at [234, 231] on icon at bounding box center [234, 235] width 11 height 9
click at [234, 231] on icon at bounding box center [235, 235] width 6 height 9
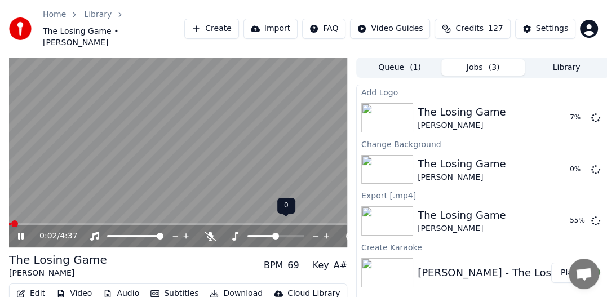
click at [234, 231] on icon at bounding box center [235, 235] width 6 height 9
click at [237, 231] on icon at bounding box center [234, 235] width 11 height 9
click at [243, 230] on div at bounding box center [285, 235] width 91 height 11
click at [247, 233] on span at bounding box center [250, 236] width 7 height 7
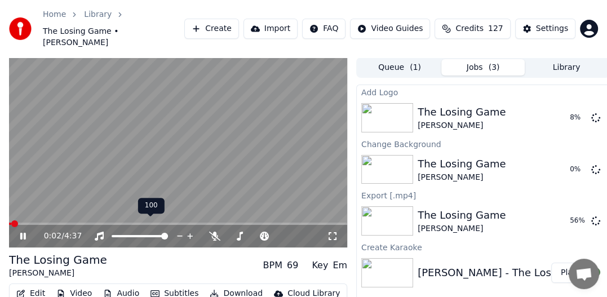
click at [179, 230] on icon at bounding box center [180, 235] width 11 height 11
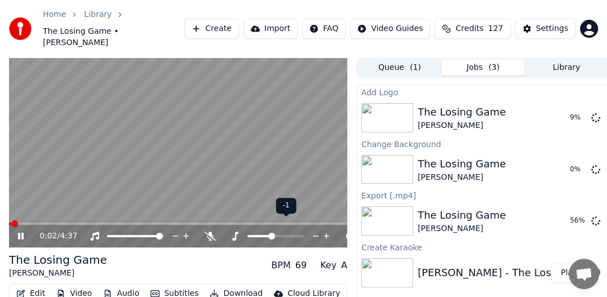
click at [270, 233] on span at bounding box center [271, 236] width 7 height 7
click at [273, 233] on span at bounding box center [271, 236] width 7 height 7
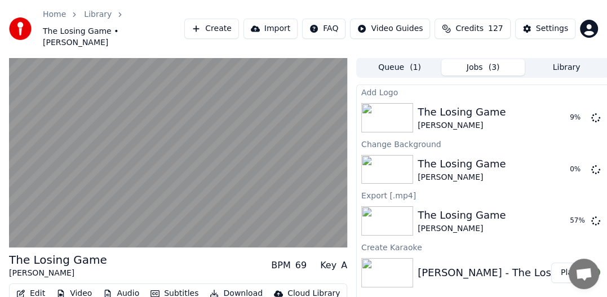
click at [283, 258] on div "BPM" at bounding box center [280, 265] width 19 height 14
click at [284, 258] on div "BPM" at bounding box center [280, 265] width 19 height 14
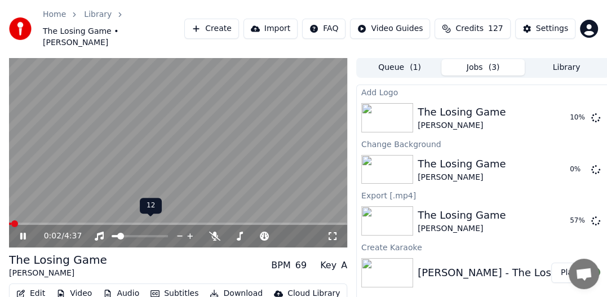
click at [118, 233] on span at bounding box center [120, 236] width 7 height 7
click at [97, 231] on icon at bounding box center [98, 235] width 11 height 9
click at [98, 231] on icon at bounding box center [98, 235] width 11 height 9
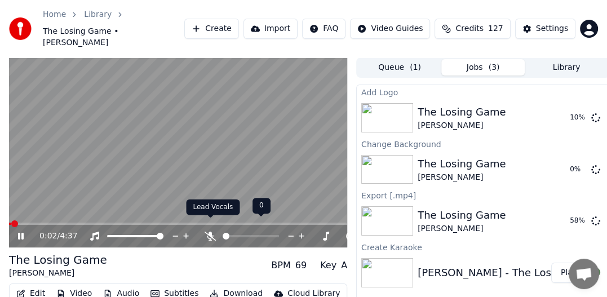
click at [210, 231] on icon at bounding box center [209, 235] width 11 height 9
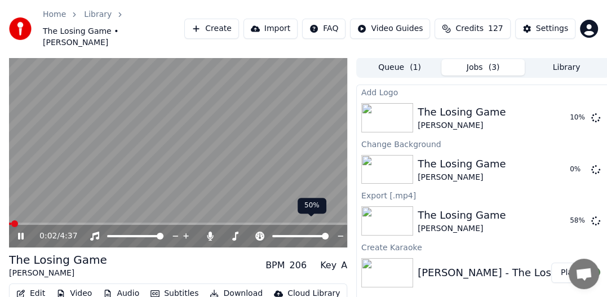
click at [328, 233] on span at bounding box center [325, 236] width 7 height 7
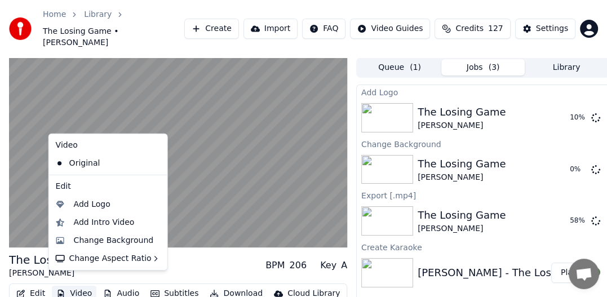
click at [77, 286] on button "Video" at bounding box center [74, 294] width 44 height 16
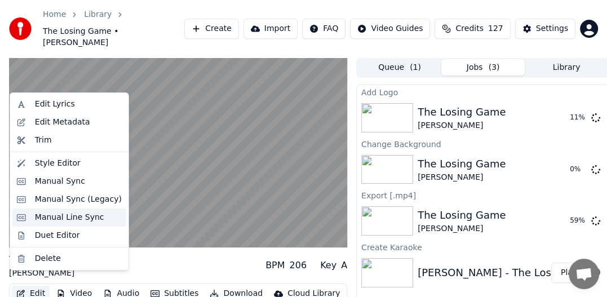
click at [52, 215] on div "Manual Line Sync" at bounding box center [69, 217] width 69 height 11
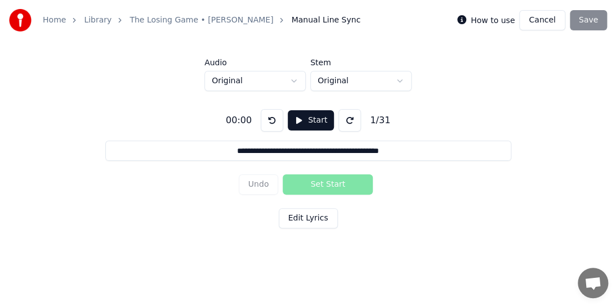
click at [309, 189] on div "Undo Set Start" at bounding box center [308, 184] width 139 height 29
click at [307, 121] on button "Start" at bounding box center [311, 120] width 46 height 20
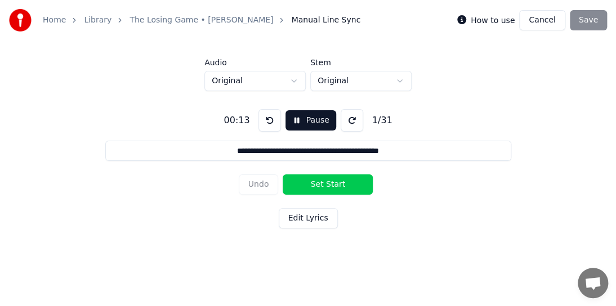
click at [318, 182] on button "Set Start" at bounding box center [328, 185] width 90 height 20
click at [304, 185] on button "Set End" at bounding box center [328, 185] width 90 height 20
click at [262, 182] on button "Undo" at bounding box center [259, 185] width 40 height 20
click at [342, 185] on button "Set End" at bounding box center [328, 185] width 90 height 20
type input "**********"
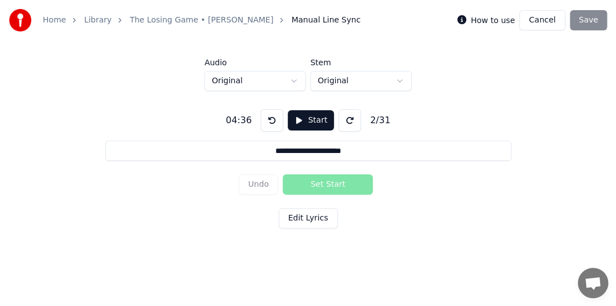
click at [307, 124] on button "Start" at bounding box center [311, 120] width 46 height 20
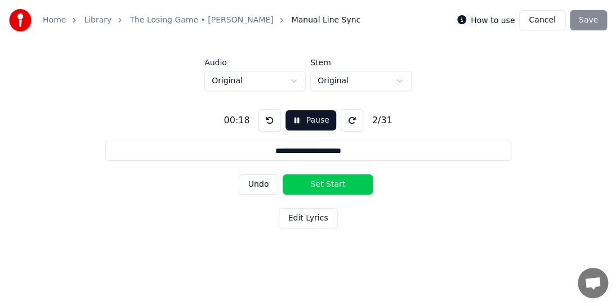
click at [216, 260] on html "**********" at bounding box center [308, 130] width 616 height 260
click at [312, 124] on button "Pause" at bounding box center [311, 120] width 50 height 20
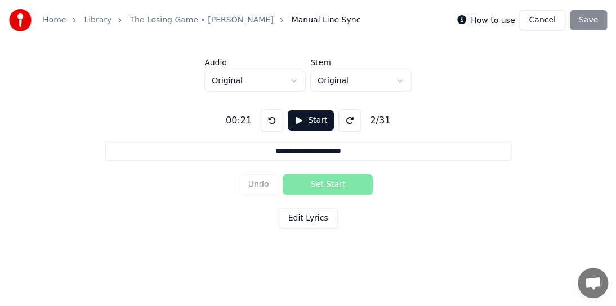
click at [591, 18] on div "How to use Cancel Save" at bounding box center [532, 20] width 150 height 20
click at [436, 139] on div "**********" at bounding box center [308, 166] width 580 height 151
click at [267, 119] on button at bounding box center [272, 120] width 23 height 23
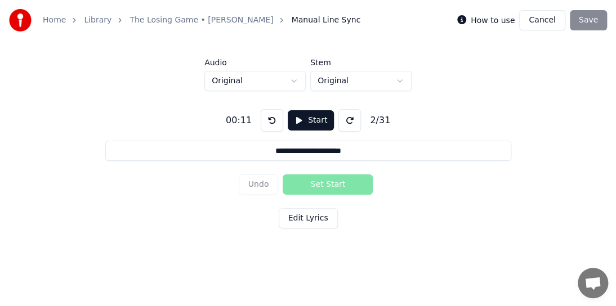
click at [267, 119] on button at bounding box center [272, 120] width 23 height 23
click at [313, 119] on button "Start" at bounding box center [311, 120] width 46 height 20
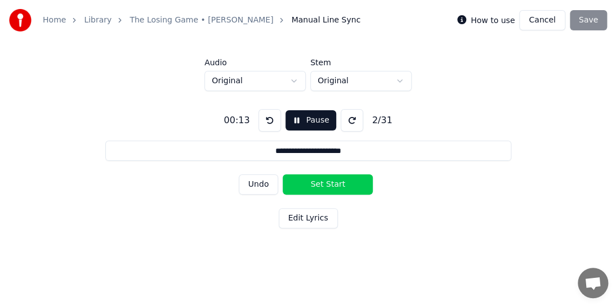
click at [326, 188] on button "Set Start" at bounding box center [328, 185] width 90 height 20
click at [592, 25] on div "How to use Cancel Save" at bounding box center [532, 20] width 150 height 20
click at [295, 81] on html "**********" at bounding box center [308, 130] width 616 height 260
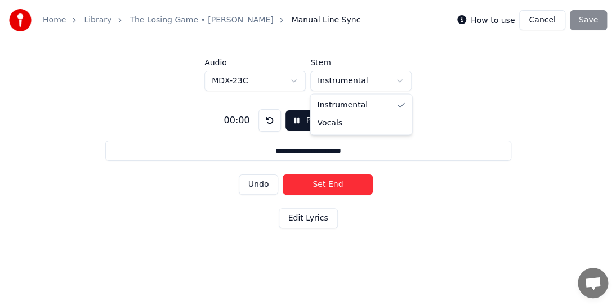
click at [395, 79] on html "**********" at bounding box center [308, 130] width 616 height 260
click at [296, 81] on html "**********" at bounding box center [308, 130] width 616 height 260
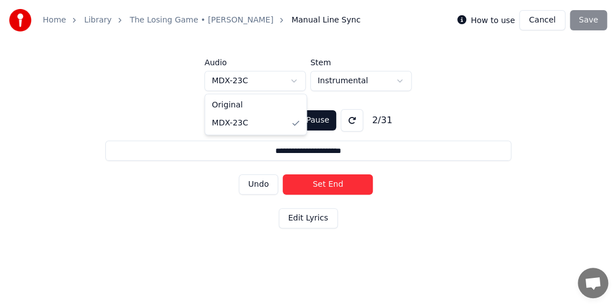
click at [296, 83] on html "**********" at bounding box center [308, 130] width 616 height 260
click at [322, 119] on button "Pause" at bounding box center [311, 120] width 50 height 20
click at [306, 121] on button "Pause" at bounding box center [311, 120] width 50 height 20
click at [545, 20] on button "Cancel" at bounding box center [542, 20] width 46 height 20
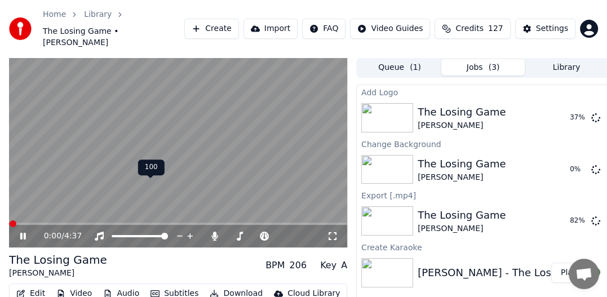
scroll to position [38, 0]
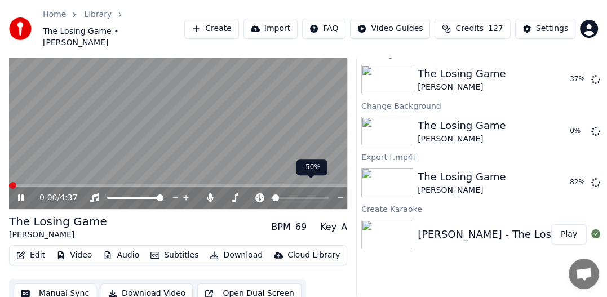
click at [272, 194] on span at bounding box center [275, 197] width 7 height 7
click at [328, 194] on span at bounding box center [325, 197] width 7 height 7
click at [337, 192] on icon at bounding box center [340, 197] width 11 height 11
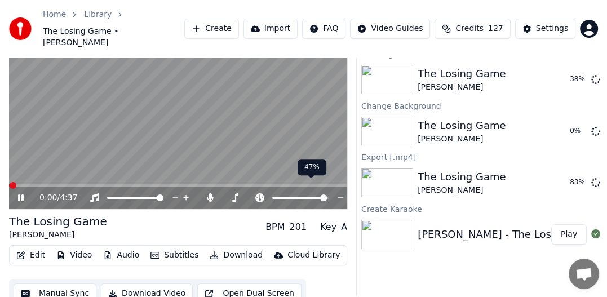
click at [337, 192] on icon at bounding box center [340, 197] width 11 height 11
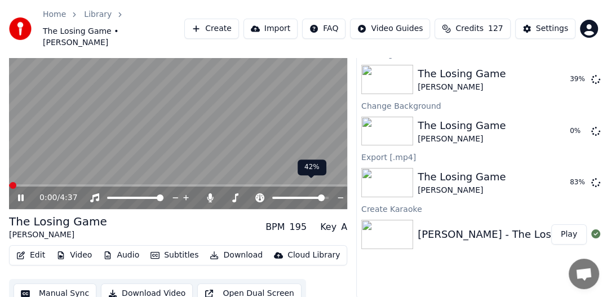
click at [337, 192] on icon at bounding box center [340, 197] width 11 height 11
click at [306, 194] on span at bounding box center [305, 197] width 7 height 7
click at [300, 194] on span at bounding box center [299, 197] width 7 height 7
click at [300, 194] on span at bounding box center [300, 197] width 7 height 7
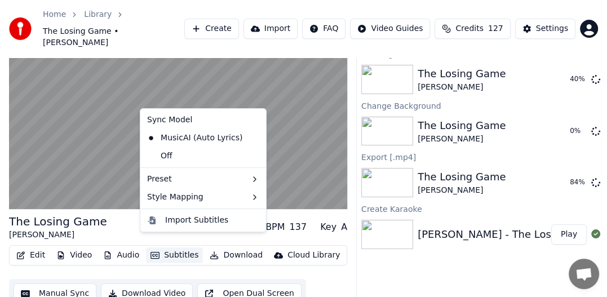
click at [162, 247] on button "Subtitles" at bounding box center [174, 255] width 57 height 16
click at [188, 140] on div "MusicAI (Auto Lyrics)" at bounding box center [194, 138] width 104 height 18
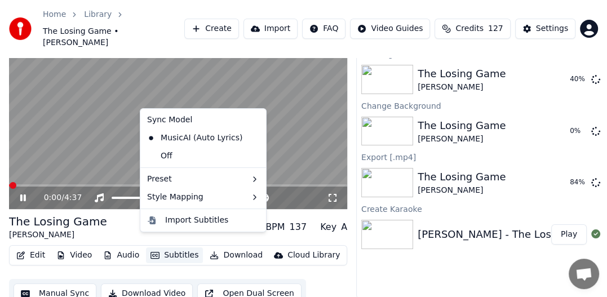
click at [176, 247] on button "Subtitles" at bounding box center [174, 255] width 57 height 16
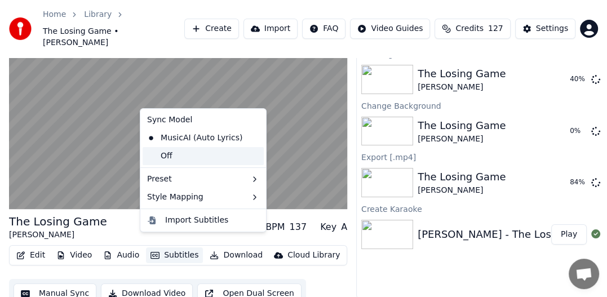
click at [167, 158] on div "Off" at bounding box center [202, 156] width 121 height 18
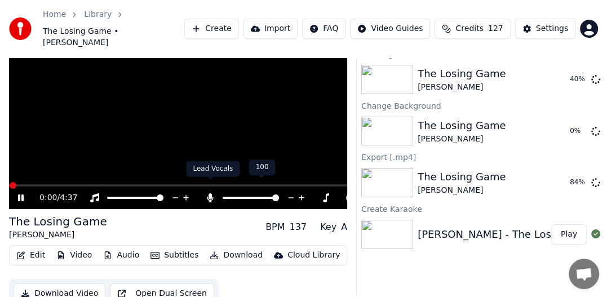
click at [211, 193] on icon at bounding box center [210, 197] width 6 height 9
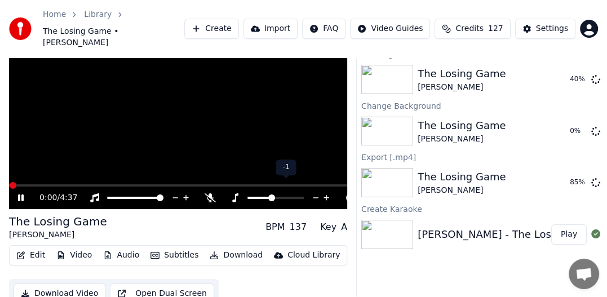
click at [235, 193] on icon at bounding box center [235, 197] width 6 height 9
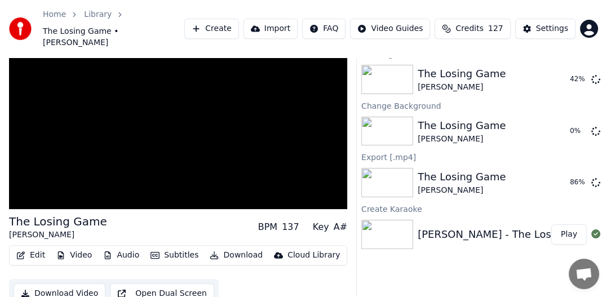
click at [186, 283] on button "Open Dual Screen" at bounding box center [162, 293] width 104 height 20
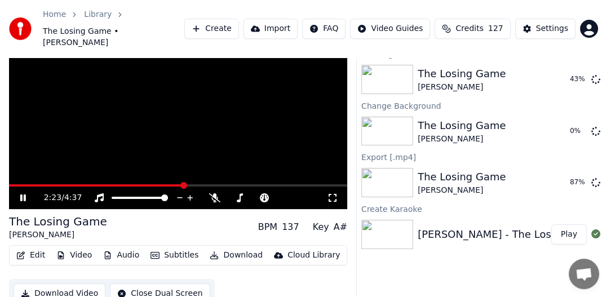
click at [132, 131] on video at bounding box center [178, 114] width 338 height 190
click at [25, 193] on icon at bounding box center [31, 197] width 26 height 9
click at [29, 193] on icon at bounding box center [31, 197] width 26 height 9
click at [77, 247] on button "Video" at bounding box center [74, 255] width 44 height 16
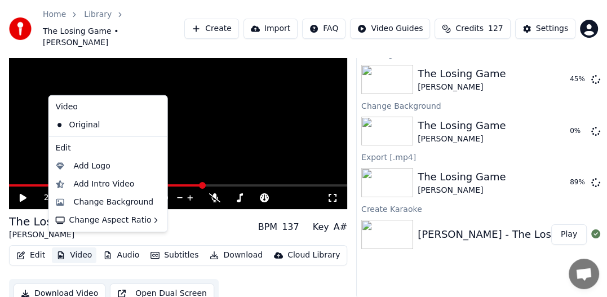
click at [66, 149] on div "Edit" at bounding box center [108, 148] width 114 height 18
click at [104, 185] on div "Add Intro Video" at bounding box center [104, 184] width 61 height 11
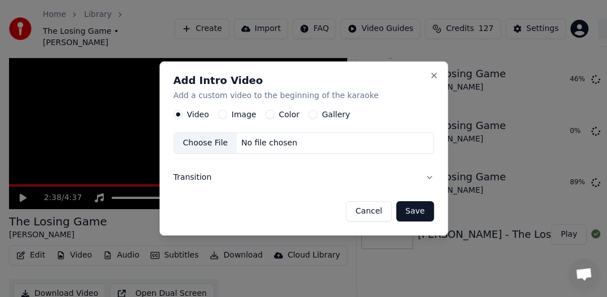
scroll to position [29, 0]
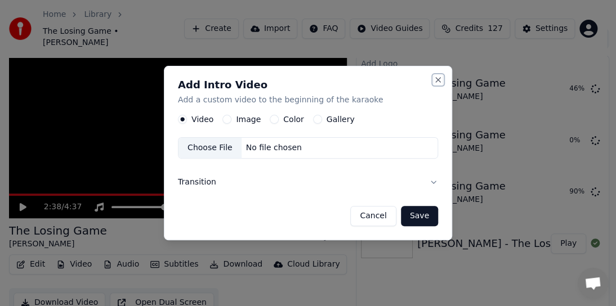
click at [439, 78] on button "Close" at bounding box center [438, 79] width 9 height 9
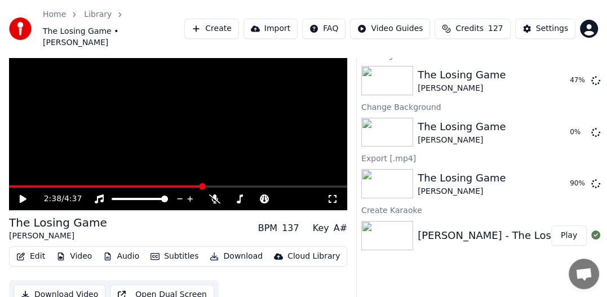
scroll to position [38, 0]
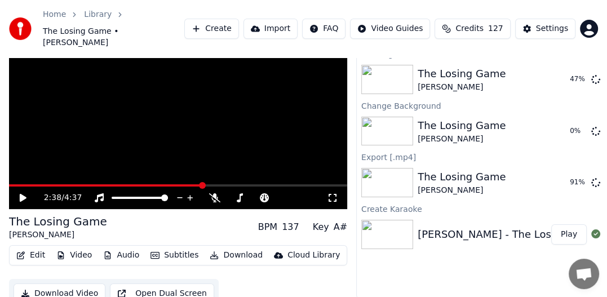
click at [32, 247] on button "Edit" at bounding box center [31, 255] width 38 height 16
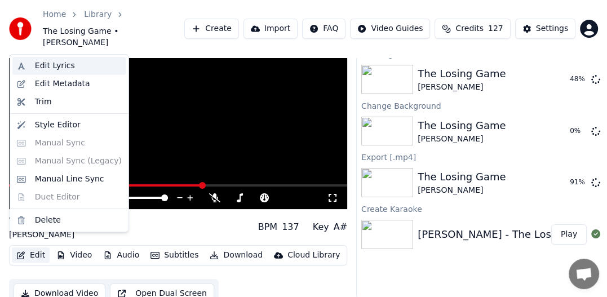
click at [74, 65] on div "Edit Lyrics" at bounding box center [78, 65] width 87 height 11
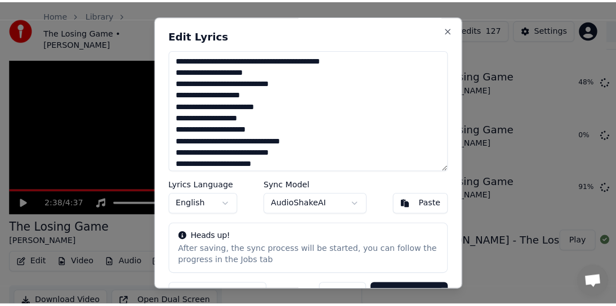
scroll to position [29, 0]
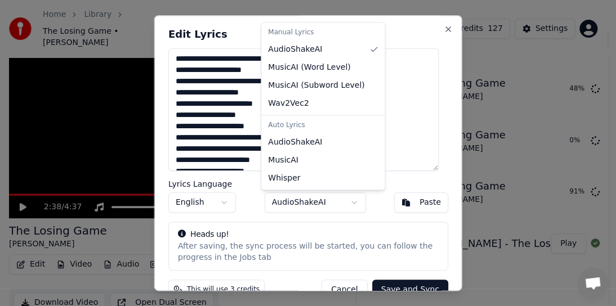
click at [350, 204] on body "Home Library The Losing Game • [PERSON_NAME] Create Import FAQ Video Guides Cre…" at bounding box center [303, 124] width 607 height 306
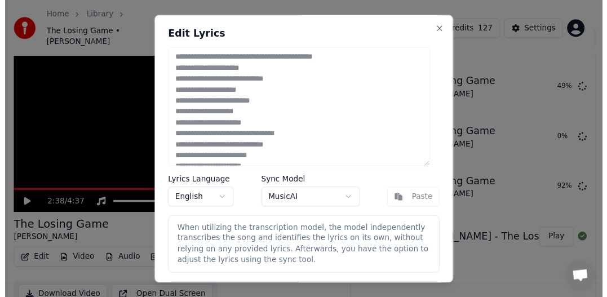
scroll to position [91, 0]
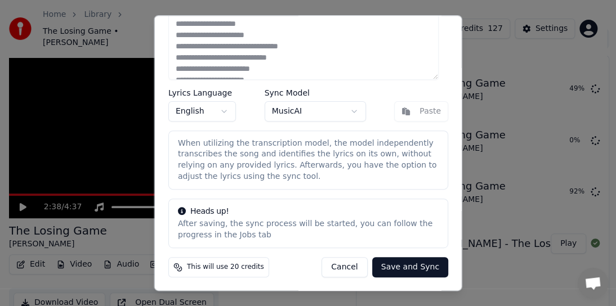
click at [417, 266] on button "Save and Sync" at bounding box center [410, 268] width 76 height 20
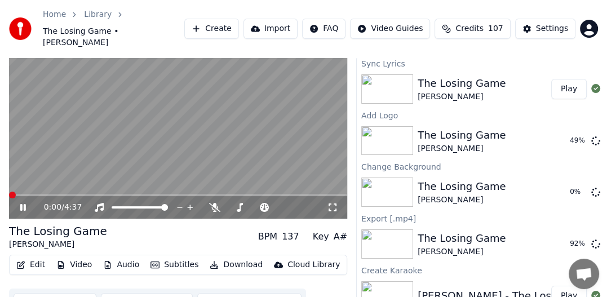
click at [9, 191] on span at bounding box center [12, 194] width 7 height 7
click at [11, 191] on span at bounding box center [12, 194] width 7 height 7
click at [20, 204] on icon at bounding box center [23, 207] width 6 height 7
click at [20, 203] on icon at bounding box center [23, 207] width 7 height 8
click at [137, 181] on video at bounding box center [178, 124] width 338 height 190
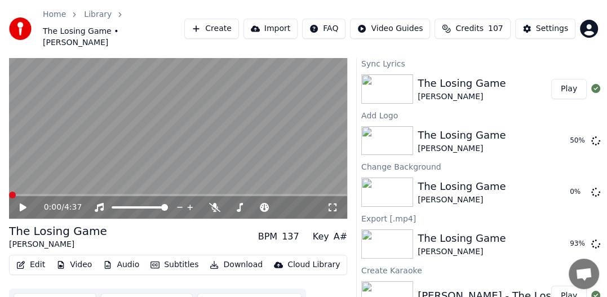
click at [213, 194] on span at bounding box center [178, 195] width 338 height 2
click at [214, 179] on video at bounding box center [178, 124] width 338 height 190
click at [258, 194] on span at bounding box center [178, 195] width 338 height 2
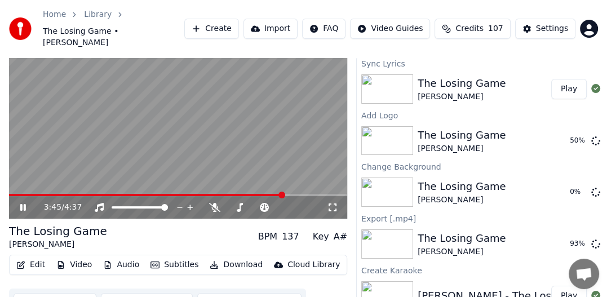
click at [282, 194] on span at bounding box center [178, 195] width 338 height 2
click at [25, 203] on icon at bounding box center [31, 207] width 26 height 9
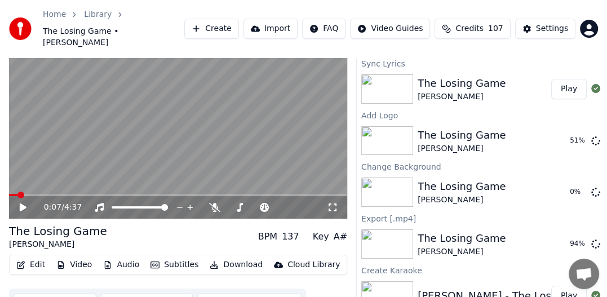
click at [17, 191] on span at bounding box center [20, 194] width 7 height 7
click at [38, 159] on video at bounding box center [178, 124] width 338 height 190
click at [32, 191] on span at bounding box center [35, 194] width 7 height 7
click at [178, 126] on video at bounding box center [178, 124] width 338 height 190
click at [433, 77] on div "The Losing Game" at bounding box center [461, 83] width 88 height 16
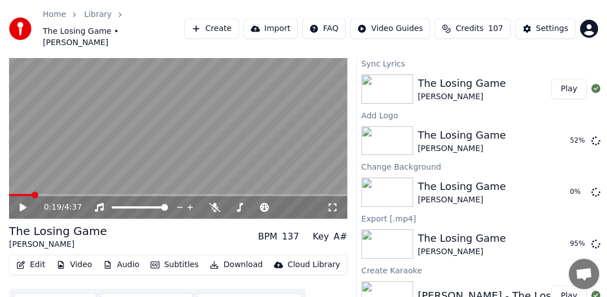
click at [556, 81] on button "Play" at bounding box center [568, 89] width 35 height 20
click at [44, 140] on video at bounding box center [178, 124] width 338 height 190
click at [52, 147] on video at bounding box center [178, 124] width 338 height 190
click at [26, 203] on icon at bounding box center [31, 207] width 26 height 9
click at [423, 81] on div "The Losing Game [PERSON_NAME]" at bounding box center [461, 88] width 88 height 27
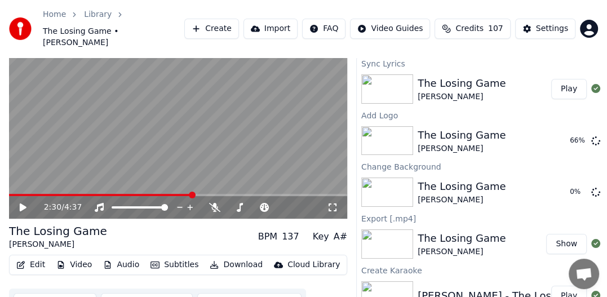
click at [423, 91] on div "[PERSON_NAME]" at bounding box center [461, 96] width 88 height 11
click at [569, 79] on button "Play" at bounding box center [568, 89] width 35 height 20
click at [518, 288] on div "[PERSON_NAME] - The Losing Game" at bounding box center [508, 296] width 182 height 16
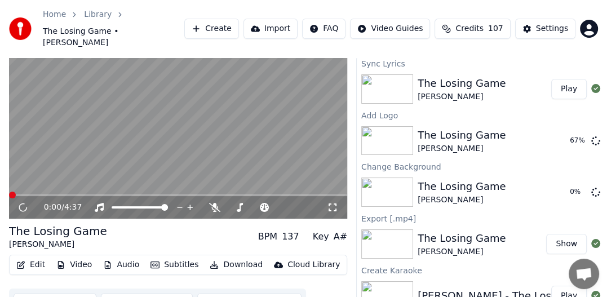
click at [518, 288] on div "[PERSON_NAME] - The Losing Game" at bounding box center [508, 296] width 182 height 16
